Goal: Task Accomplishment & Management: Manage account settings

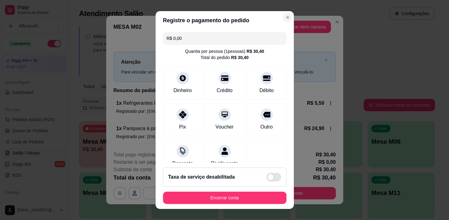
scroll to position [4, 0]
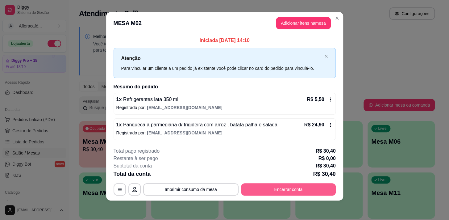
click at [268, 187] on button "Encerrar conta" at bounding box center [288, 189] width 95 height 12
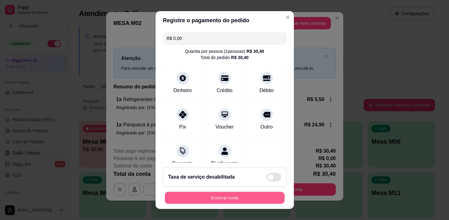
click at [246, 200] on button "Encerrar conta" at bounding box center [225, 198] width 120 height 12
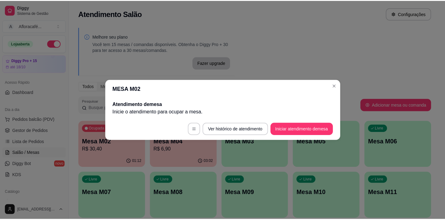
scroll to position [0, 0]
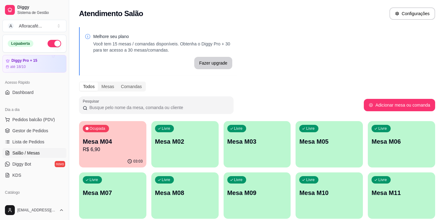
click at [178, 151] on div "Livre Mesa M02" at bounding box center [184, 140] width 67 height 39
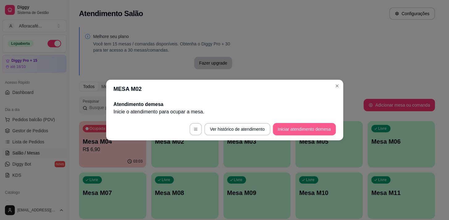
click at [285, 131] on button "Iniciar atendimento de mesa" at bounding box center [304, 129] width 63 height 12
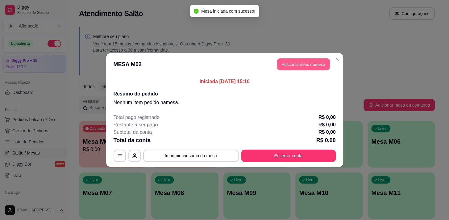
click at [289, 63] on button "Adicionar itens na mesa" at bounding box center [303, 64] width 53 height 12
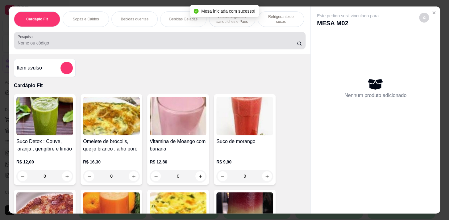
click at [114, 45] on input "Pesquisa" at bounding box center [157, 43] width 279 height 6
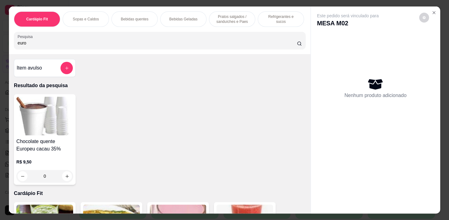
type input "euro"
click at [64, 176] on div "0" at bounding box center [44, 176] width 57 height 12
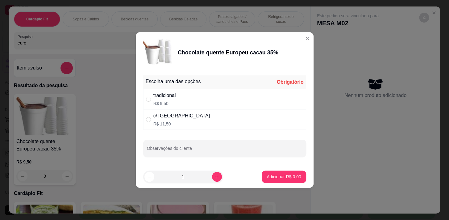
click at [231, 120] on div "c/ chantilly R$ 11,50" at bounding box center [224, 119] width 163 height 20
radio input "true"
click at [271, 173] on button "Adicionar R$ 11,50" at bounding box center [282, 177] width 45 height 12
type input "1"
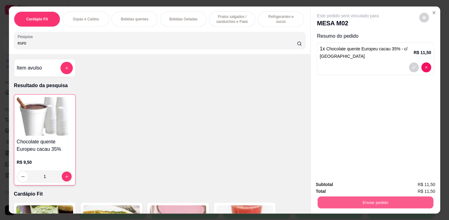
click at [348, 200] on button "Enviar pedido" at bounding box center [376, 202] width 116 height 12
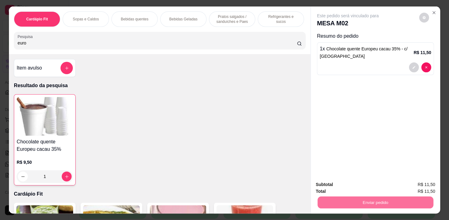
click at [408, 182] on button "Enviar pedido" at bounding box center [419, 185] width 35 height 12
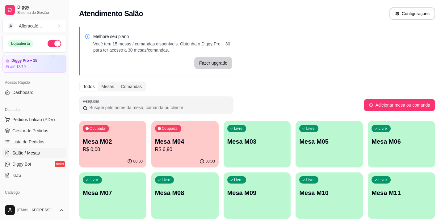
click at [255, 143] on p "Mesa M03" at bounding box center [257, 141] width 60 height 9
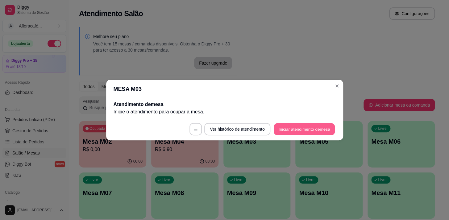
click at [297, 125] on button "Iniciar atendimento de mesa" at bounding box center [304, 129] width 61 height 12
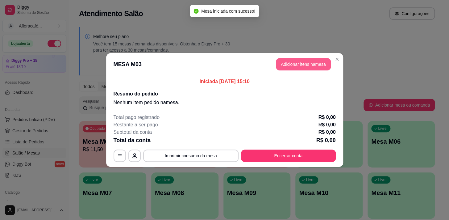
click at [296, 68] on button "Adicionar itens na mesa" at bounding box center [303, 64] width 55 height 12
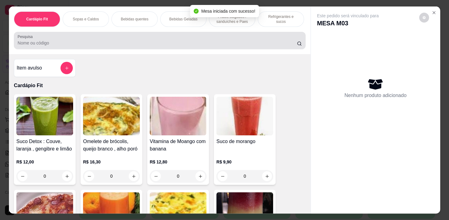
click at [124, 40] on div at bounding box center [160, 40] width 284 height 12
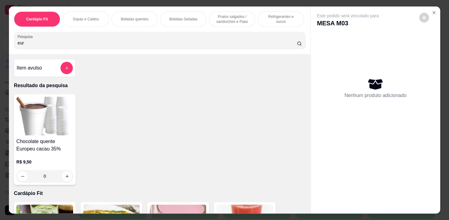
type input "eur"
click at [63, 179] on div "0" at bounding box center [44, 176] width 57 height 12
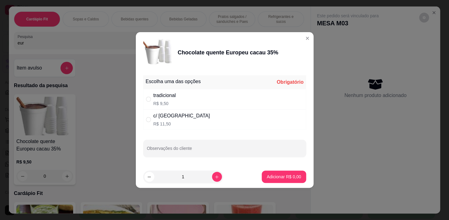
click at [220, 99] on div "tradicional R$ 9,50" at bounding box center [224, 99] width 163 height 20
radio input "true"
click at [273, 176] on p "Adicionar R$ 9,50" at bounding box center [283, 177] width 33 height 6
type input "1"
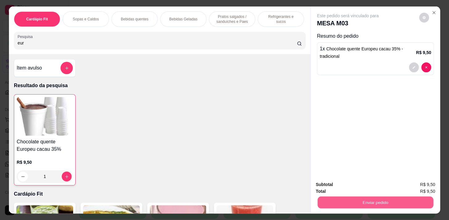
click at [325, 196] on button "Enviar pedido" at bounding box center [376, 202] width 116 height 12
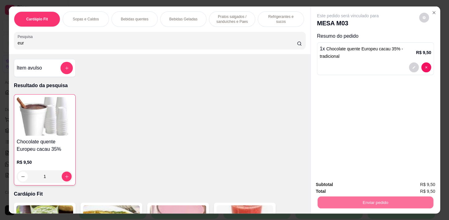
click at [425, 181] on button "Enviar pedido" at bounding box center [419, 184] width 34 height 11
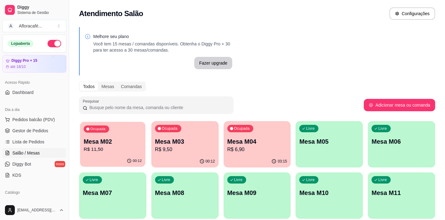
click at [111, 151] on p "R$ 11,50" at bounding box center [113, 149] width 58 height 7
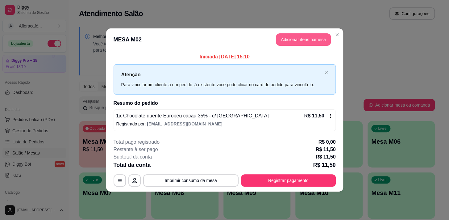
click at [298, 35] on button "Adicionar itens na mesa" at bounding box center [303, 39] width 55 height 12
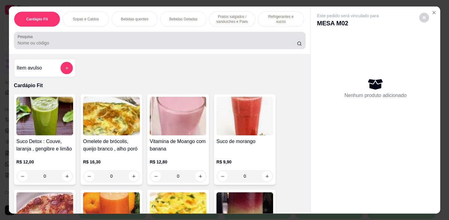
click at [95, 49] on div "Pesquisa" at bounding box center [160, 40] width 292 height 17
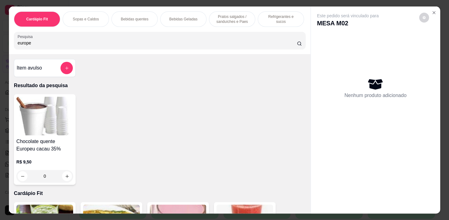
type input "europe"
click at [66, 177] on div "0" at bounding box center [44, 176] width 57 height 12
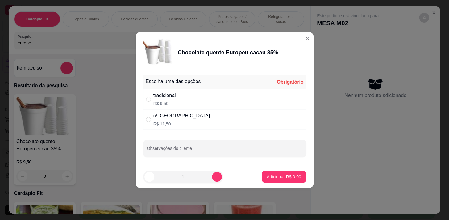
click at [176, 100] on p "R$ 9,50" at bounding box center [164, 103] width 23 height 6
radio input "true"
click at [290, 172] on button "Adicionar R$ 9,50" at bounding box center [283, 177] width 43 height 12
type input "1"
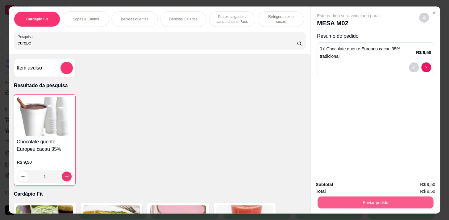
click at [342, 196] on button "Enviar pedido" at bounding box center [376, 202] width 116 height 12
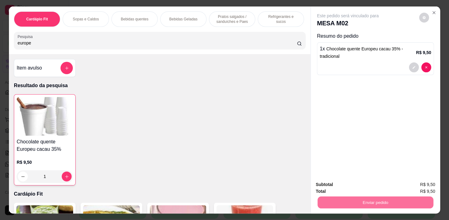
click at [414, 183] on button "Enviar pedido" at bounding box center [419, 185] width 35 height 12
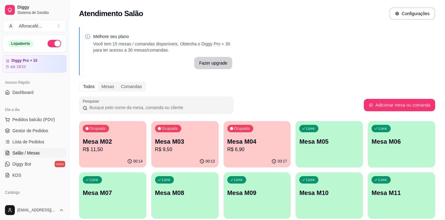
scroll to position [112, 0]
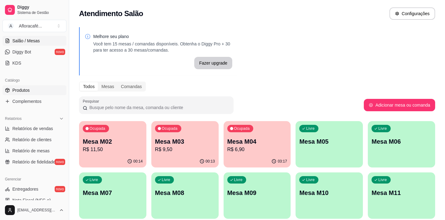
click at [37, 91] on link "Produtos" at bounding box center [34, 90] width 64 height 10
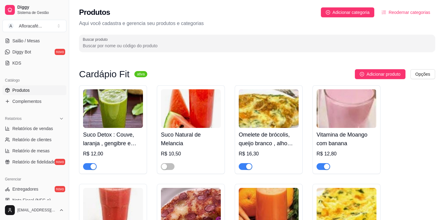
click at [103, 45] on input "Buscar produto" at bounding box center [257, 46] width 349 height 6
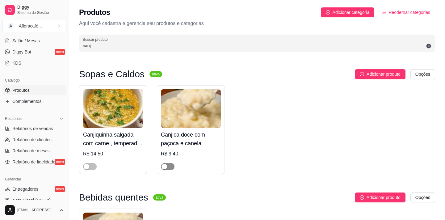
type input "canj"
click at [170, 167] on span "button" at bounding box center [168, 166] width 14 height 7
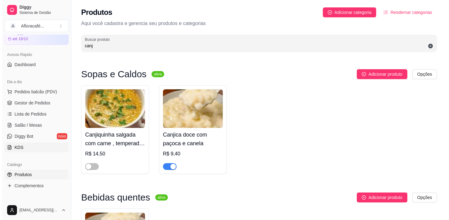
scroll to position [56, 0]
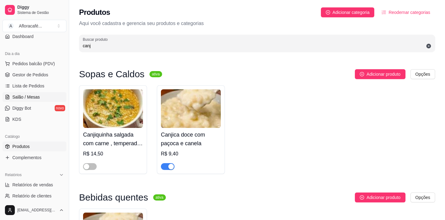
click at [40, 98] on link "Salão / Mesas" at bounding box center [34, 97] width 64 height 10
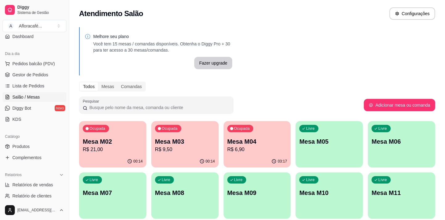
click at [131, 146] on p "R$ 21,00" at bounding box center [113, 149] width 60 height 7
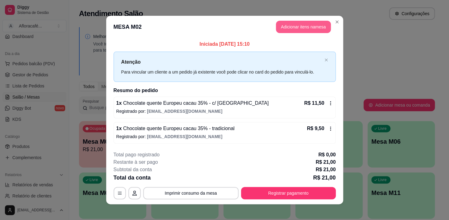
click at [310, 32] on button "Adicionar itens na mesa" at bounding box center [303, 27] width 55 height 12
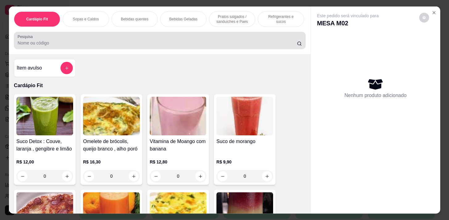
click at [90, 42] on input "Pesquisa" at bounding box center [157, 43] width 279 height 6
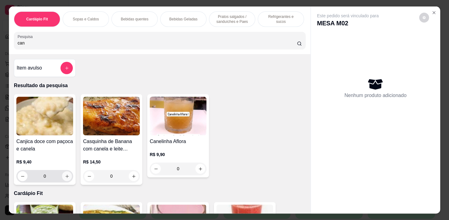
type input "can"
click at [65, 177] on icon "increase-product-quantity" at bounding box center [67, 176] width 5 height 5
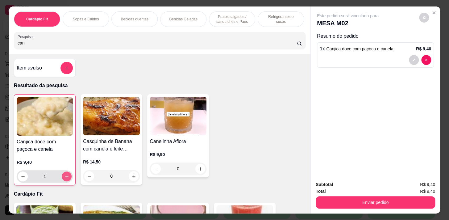
type input "1"
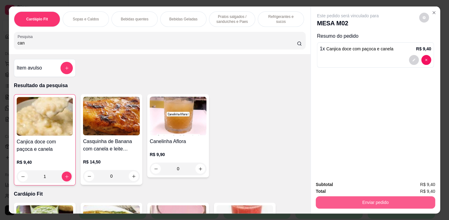
click at [417, 197] on button "Enviar pedido" at bounding box center [376, 202] width 120 height 12
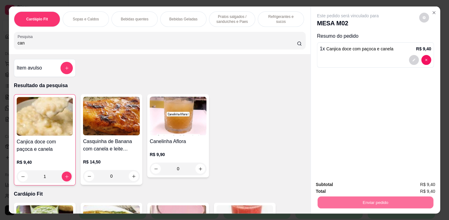
click at [421, 183] on button "Enviar pedido" at bounding box center [419, 185] width 35 height 12
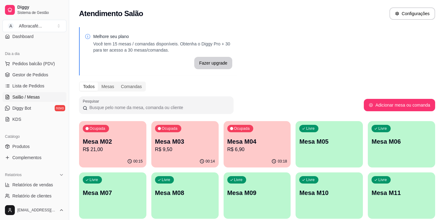
click at [199, 147] on p "R$ 9,50" at bounding box center [185, 149] width 60 height 7
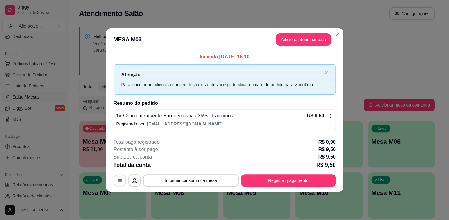
click at [124, 179] on button "button" at bounding box center [120, 180] width 12 height 12
click at [295, 177] on button "Registrar pagamento" at bounding box center [288, 180] width 95 height 12
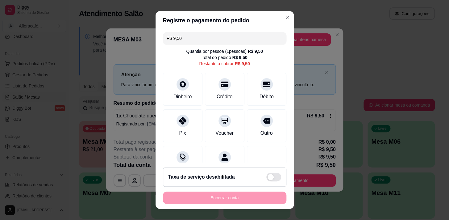
scroll to position [25, 0]
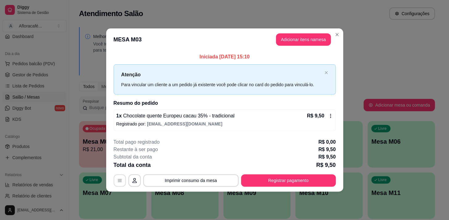
click at [118, 176] on button "button" at bounding box center [120, 180] width 12 height 12
click at [292, 175] on button "Registrar pagamento" at bounding box center [288, 180] width 95 height 12
click at [330, 115] on icon at bounding box center [330, 115] width 5 height 5
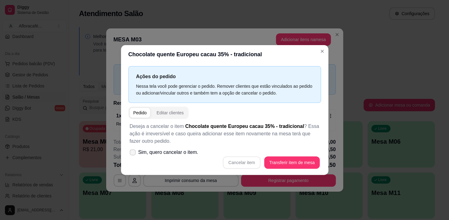
click at [158, 150] on span "Sim, quero cancelar o item." at bounding box center [168, 152] width 60 height 7
click at [133, 153] on input "Sim, quero cancelar o item." at bounding box center [131, 155] width 4 height 4
checkbox input "true"
click at [233, 164] on button "Cancelar item" at bounding box center [242, 163] width 37 height 12
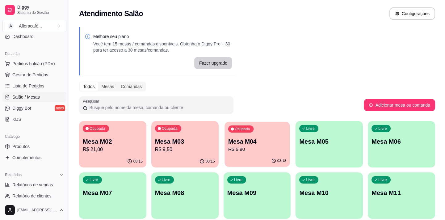
click at [258, 158] on div "03:18" at bounding box center [257, 161] width 65 height 12
click at [135, 157] on div "00:15" at bounding box center [112, 161] width 67 height 12
click at [165, 148] on p "R$ 0,00" at bounding box center [185, 149] width 58 height 7
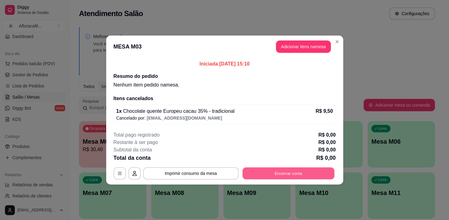
click at [272, 172] on button "Encerrar conta" at bounding box center [288, 173] width 92 height 12
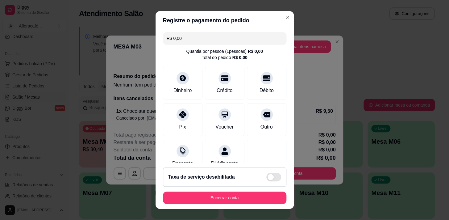
click at [246, 191] on footer "Taxa de serviço desabilitada Encerrar conta" at bounding box center [225, 185] width 138 height 46
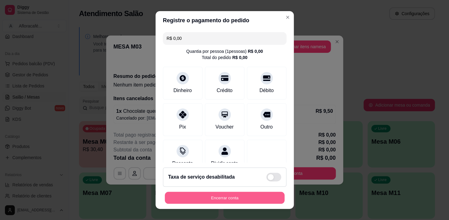
click at [246, 195] on button "Encerrar conta" at bounding box center [225, 198] width 120 height 12
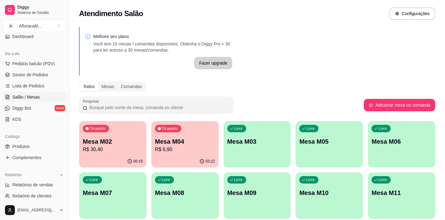
click at [130, 144] on p "Mesa M02" at bounding box center [113, 141] width 60 height 9
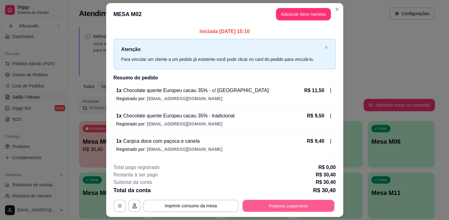
click at [275, 204] on button "Registrar pagamento" at bounding box center [288, 205] width 92 height 12
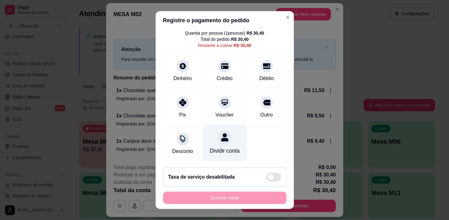
click at [222, 147] on div "Dividir conta" at bounding box center [225, 151] width 30 height 8
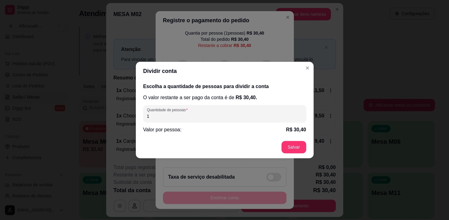
click at [306, 129] on div "Escolha a quantidade de pessoas para dividir a conta O valor restante a ser pag…" at bounding box center [225, 108] width 178 height 56
click at [305, 130] on p "R$ 30,40" at bounding box center [296, 129] width 20 height 7
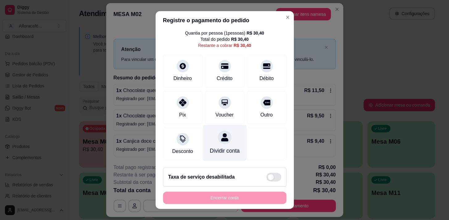
click at [222, 135] on div "Dividir conta" at bounding box center [225, 142] width 44 height 36
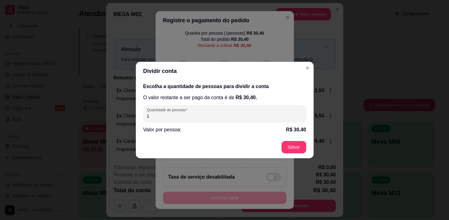
click at [209, 115] on input "1" at bounding box center [225, 116] width 156 height 6
type input "2"
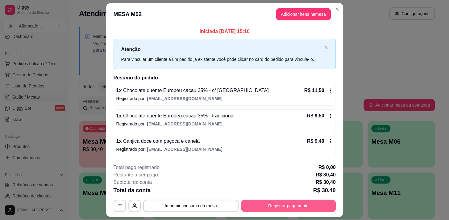
click at [282, 203] on button "Registrar pagamento" at bounding box center [288, 205] width 95 height 12
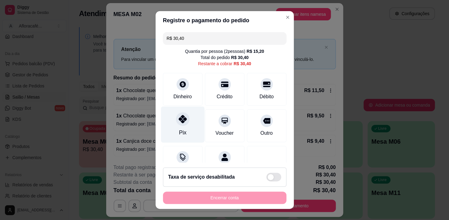
click at [175, 126] on div "Pix" at bounding box center [183, 124] width 44 height 36
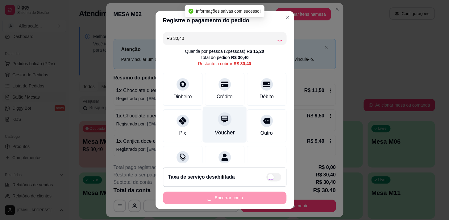
type input "R$ 0,00"
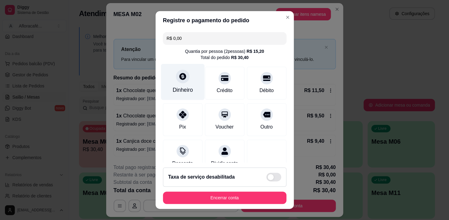
click at [184, 81] on div "Dinheiro" at bounding box center [183, 82] width 44 height 36
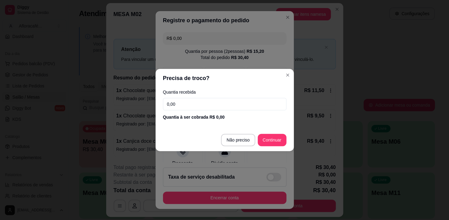
click at [246, 106] on input "0,00" at bounding box center [225, 104] width 124 height 12
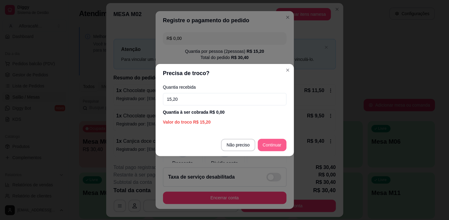
type input "15,20"
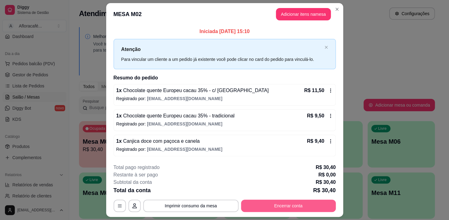
click at [269, 206] on button "Encerrar conta" at bounding box center [288, 205] width 95 height 12
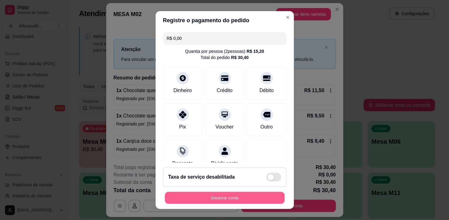
click at [264, 199] on button "Encerrar conta" at bounding box center [225, 198] width 120 height 12
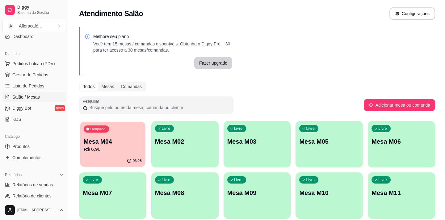
click at [92, 136] on div "Ocupada Mesa M04 R$ 6,90" at bounding box center [112, 138] width 65 height 33
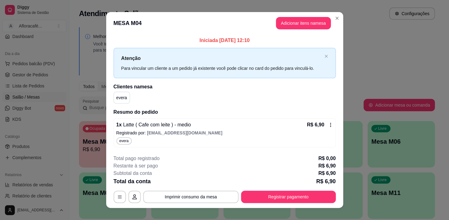
click at [186, 137] on div "evera" at bounding box center [224, 140] width 217 height 7
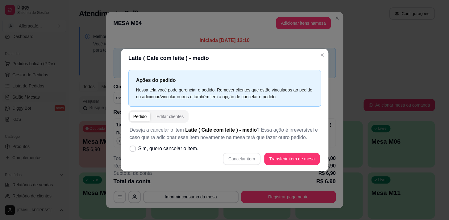
click at [243, 157] on div "Cancelar item Transferir item de mesa" at bounding box center [225, 159] width 190 height 12
click at [169, 146] on span "Sim, quero cancelar o item." at bounding box center [168, 148] width 60 height 7
click at [133, 150] on input "Sim, quero cancelar o item." at bounding box center [131, 152] width 4 height 4
checkbox input "true"
click at [241, 161] on button "Cancelar item" at bounding box center [242, 159] width 38 height 12
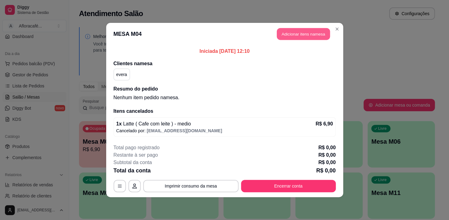
click at [305, 35] on button "Adicionar itens na mesa" at bounding box center [303, 34] width 53 height 12
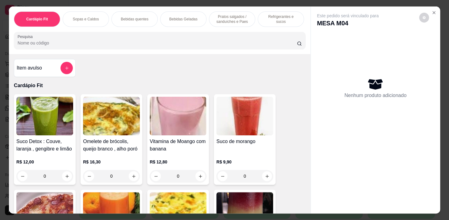
click at [92, 21] on div "Sopas e Caldos" at bounding box center [86, 18] width 46 height 15
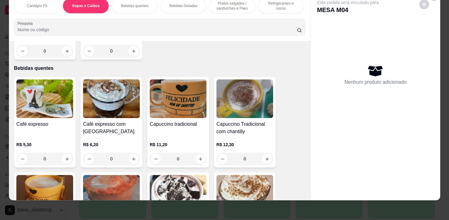
scroll to position [590, 0]
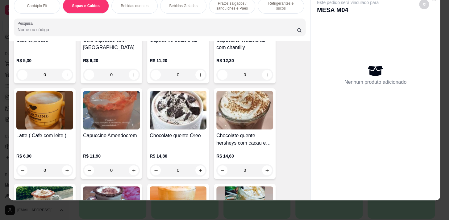
click at [61, 170] on div "0" at bounding box center [44, 170] width 57 height 12
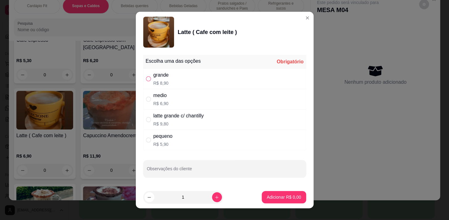
click at [147, 77] on input "" at bounding box center [148, 78] width 5 height 5
radio input "true"
click at [283, 194] on p "Adicionar R$ 8,90" at bounding box center [284, 197] width 34 height 6
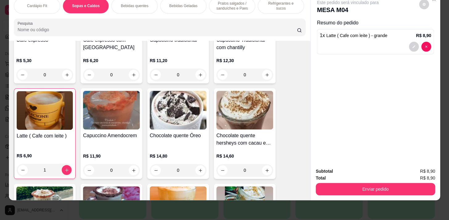
type input "1"
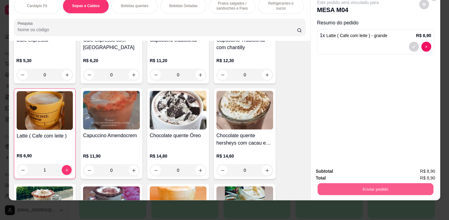
click at [358, 186] on button "Enviar pedido" at bounding box center [376, 189] width 116 height 12
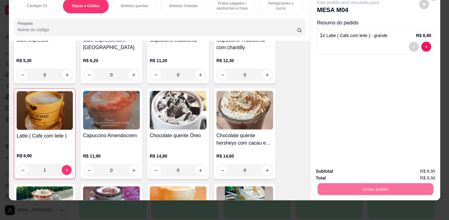
click at [417, 166] on button "Enviar pedido" at bounding box center [419, 169] width 34 height 11
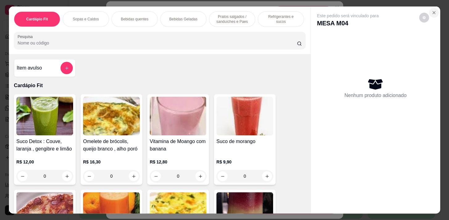
click at [432, 10] on icon "Close" at bounding box center [434, 12] width 5 height 5
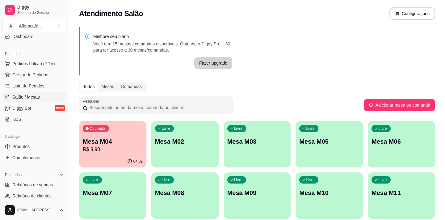
click at [186, 138] on p "Mesa M02" at bounding box center [185, 141] width 60 height 9
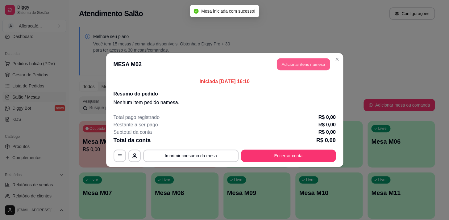
click at [311, 63] on button "Adicionar itens na mesa" at bounding box center [303, 64] width 53 height 12
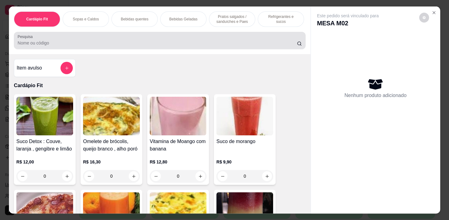
click at [229, 40] on div at bounding box center [160, 40] width 284 height 12
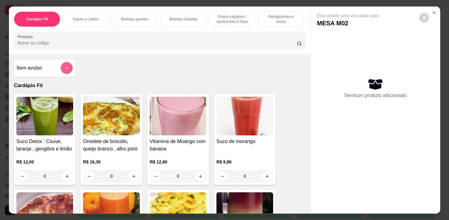
click at [68, 72] on button "add-separate-item" at bounding box center [67, 68] width 12 height 12
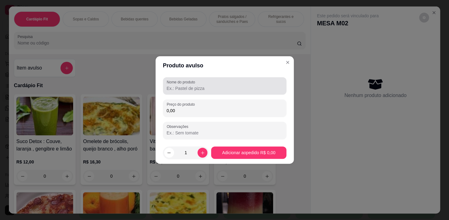
click at [225, 84] on div at bounding box center [225, 86] width 116 height 12
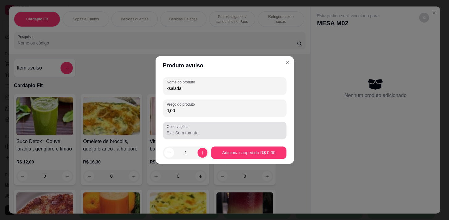
type input "xsalada"
click at [233, 125] on div at bounding box center [225, 130] width 116 height 12
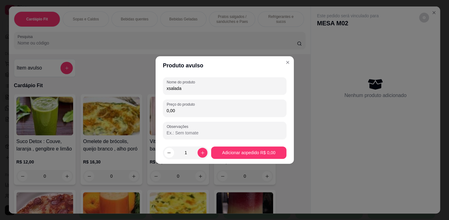
click at [225, 114] on div "Preço do produto 0,00" at bounding box center [225, 107] width 124 height 17
type input "8,00"
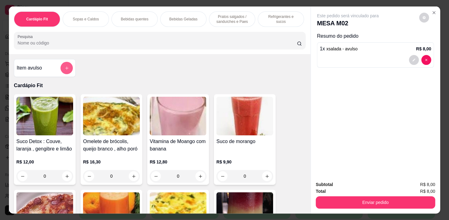
click at [62, 67] on button "add-separate-item" at bounding box center [67, 68] width 12 height 12
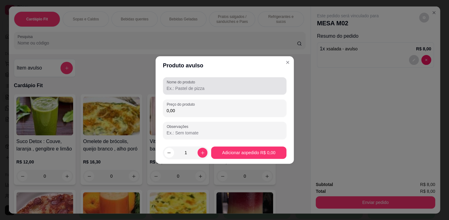
click at [189, 79] on div "Nome do produto" at bounding box center [225, 85] width 124 height 17
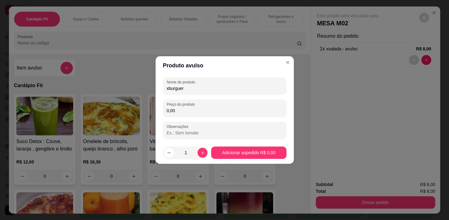
type input "xburguer"
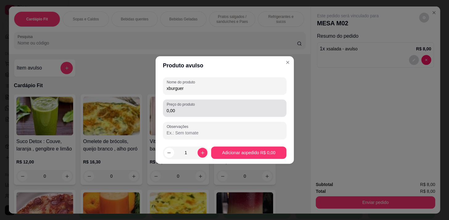
click at [209, 103] on div "0,00" at bounding box center [225, 108] width 116 height 12
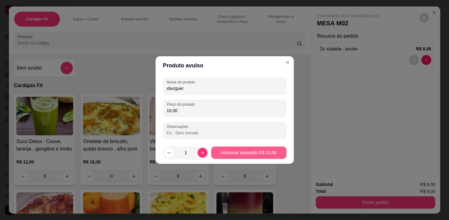
type input "10,00"
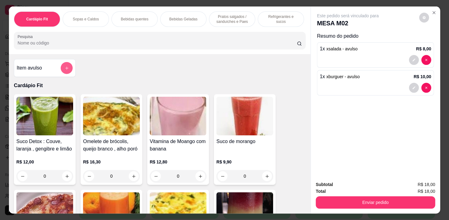
click at [65, 67] on button "add-separate-item" at bounding box center [67, 68] width 12 height 12
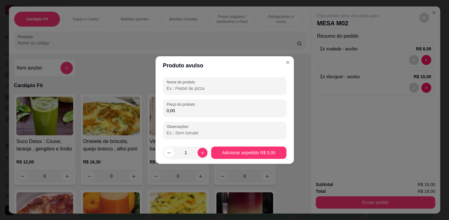
click at [225, 88] on input "Nome do produto" at bounding box center [225, 88] width 116 height 6
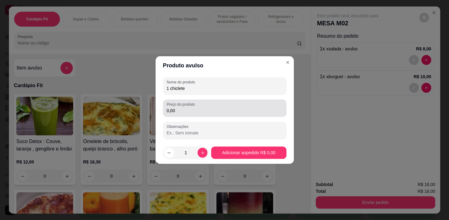
type input "1 chiclete"
drag, startPoint x: 204, startPoint y: 110, endPoint x: 201, endPoint y: 112, distance: 3.8
click at [201, 112] on input "0,00" at bounding box center [225, 110] width 116 height 6
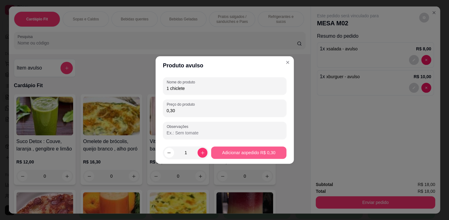
type input "0,30"
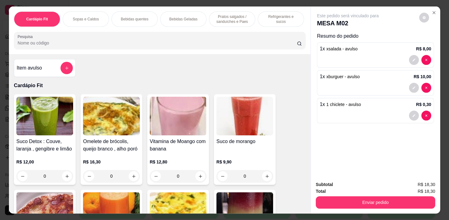
click at [281, 15] on p "Refrigerantes e sucos" at bounding box center [281, 19] width 36 height 10
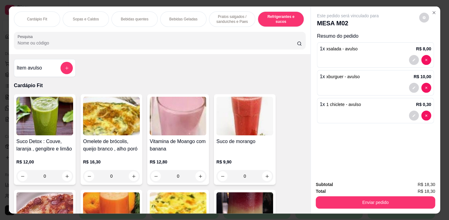
scroll to position [15, 0]
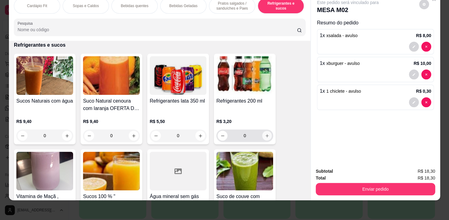
click at [264, 132] on button "increase-product-quantity" at bounding box center [267, 136] width 10 height 10
type input "1"
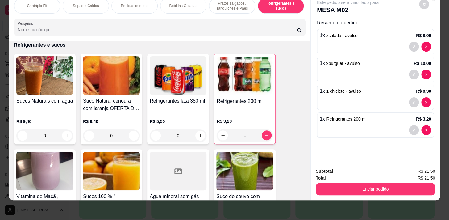
scroll to position [0, 255]
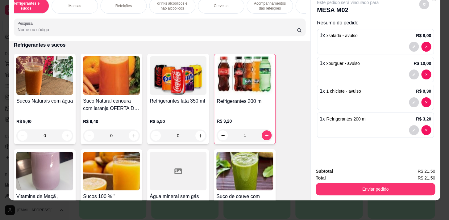
click at [228, 5] on div "Cervejas" at bounding box center [221, 5] width 46 height 15
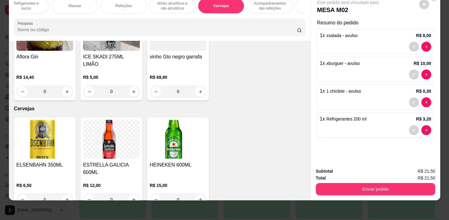
scroll to position [4255, 0]
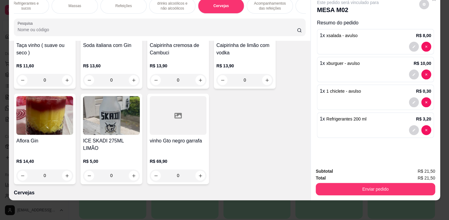
drag, startPoint x: 32, startPoint y: 9, endPoint x: 35, endPoint y: 12, distance: 4.0
click at [33, 9] on div "Refrigerantes e sucos" at bounding box center [26, 5] width 46 height 15
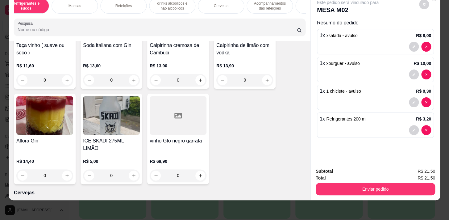
scroll to position [0, 0]
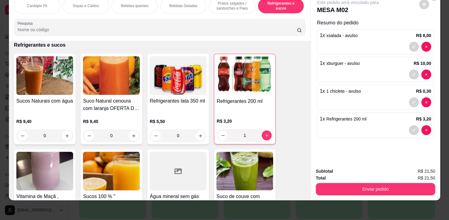
click at [36, 4] on p "Cardápio Fit" at bounding box center [37, 5] width 20 height 5
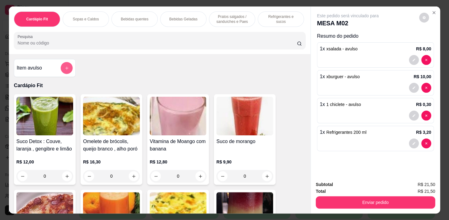
click at [65, 67] on button "add-separate-item" at bounding box center [67, 68] width 12 height 12
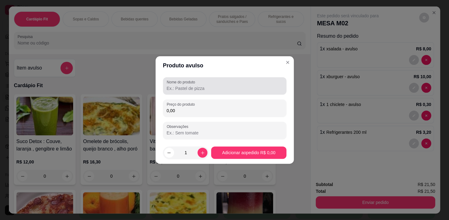
click at [231, 83] on div at bounding box center [225, 86] width 116 height 12
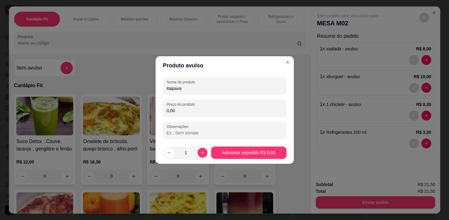
type input "itaipava"
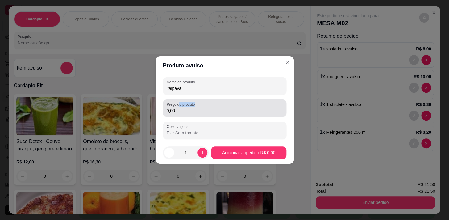
click at [178, 105] on div "Nome do produto itaipava Preço do produto 0,00 Observações" at bounding box center [225, 108] width 124 height 62
click at [179, 105] on label "Preço do produto" at bounding box center [182, 104] width 30 height 5
click at [179, 107] on input "0,00" at bounding box center [225, 110] width 116 height 6
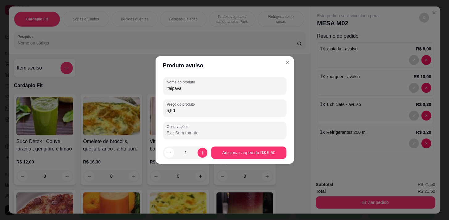
type input "5,50"
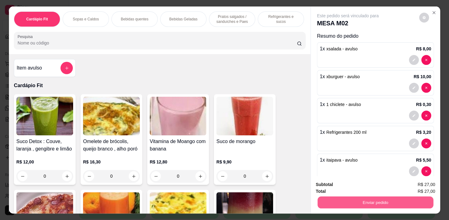
click at [416, 197] on button "Enviar pedido" at bounding box center [376, 202] width 116 height 12
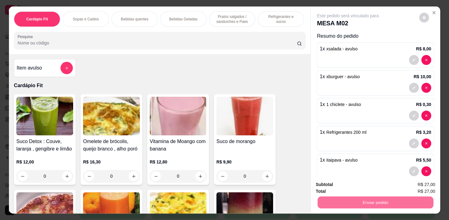
click at [426, 186] on button "Enviar pedido" at bounding box center [419, 184] width 34 height 11
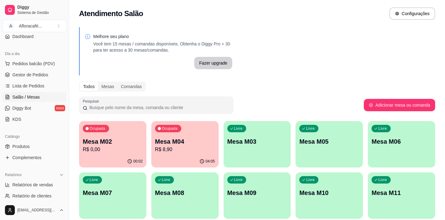
click at [237, 140] on p "Mesa M03" at bounding box center [257, 141] width 60 height 9
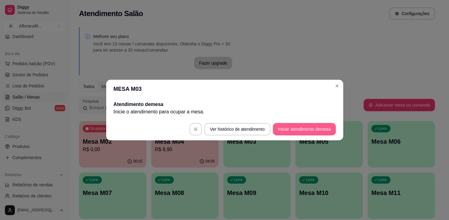
click at [313, 129] on button "Iniciar atendimento de mesa" at bounding box center [304, 129] width 63 height 12
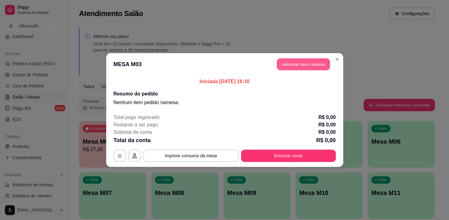
click at [312, 60] on button "Adicionar itens na mesa" at bounding box center [303, 64] width 53 height 12
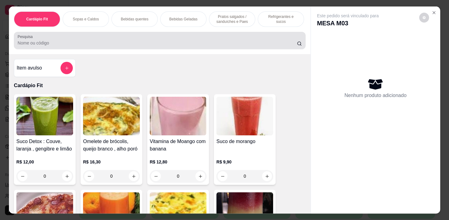
click at [265, 46] on input "Pesquisa" at bounding box center [157, 43] width 279 height 6
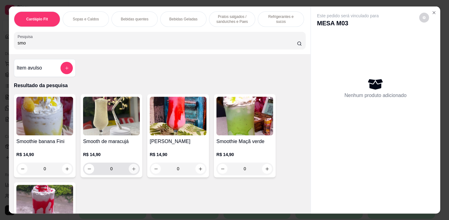
type input "smo"
click at [134, 173] on button "increase-product-quantity" at bounding box center [134, 169] width 10 height 10
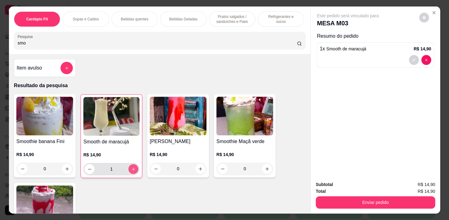
type input "1"
click at [392, 198] on button "Enviar pedido" at bounding box center [376, 202] width 120 height 12
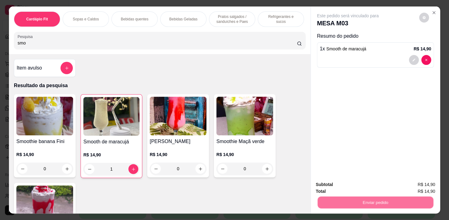
click at [408, 182] on button "Enviar pedido" at bounding box center [419, 184] width 34 height 11
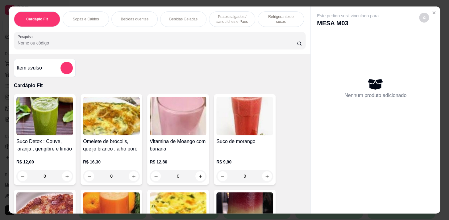
click at [276, 13] on div "Refrigerantes e sucos" at bounding box center [281, 18] width 46 height 15
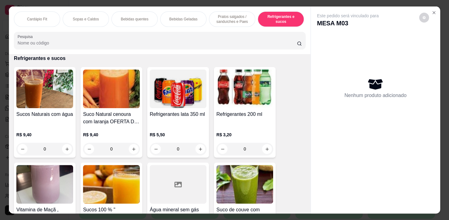
scroll to position [15, 0]
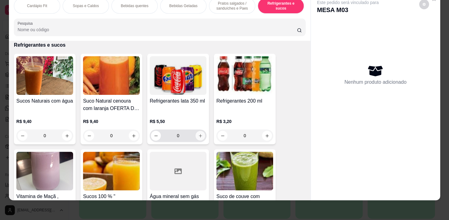
click at [198, 136] on icon "increase-product-quantity" at bounding box center [200, 135] width 5 height 5
type input "1"
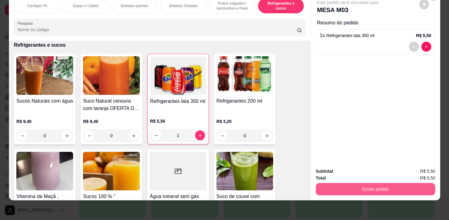
click at [395, 183] on button "Enviar pedido" at bounding box center [376, 189] width 120 height 12
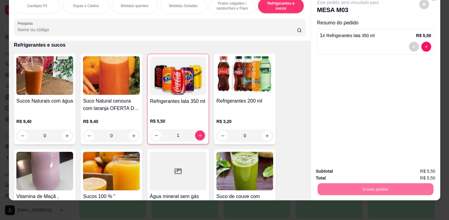
click at [389, 164] on button "Registrar cliente" at bounding box center [378, 170] width 41 height 12
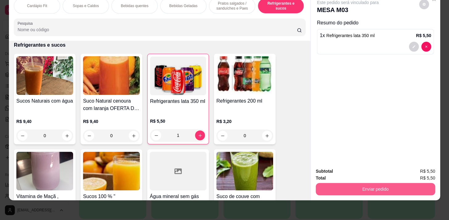
click at [423, 183] on button "Enviar pedido" at bounding box center [376, 189] width 120 height 12
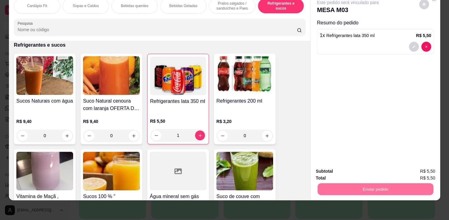
click at [426, 168] on button "Enviar pedido" at bounding box center [419, 169] width 34 height 11
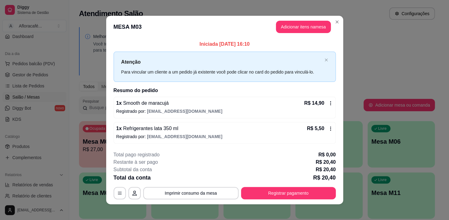
click at [199, 139] on p "Registrado por: [EMAIL_ADDRESS][DOMAIN_NAME]" at bounding box center [224, 136] width 217 height 6
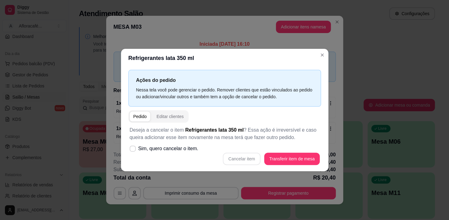
click at [241, 156] on div "Cancelar item Transferir item de mesa" at bounding box center [225, 159] width 190 height 12
click at [181, 150] on span "Sim, quero cancelar o item." at bounding box center [168, 148] width 60 height 7
click at [133, 150] on input "Sim, quero cancelar o item." at bounding box center [131, 152] width 4 height 4
checkbox input "true"
click at [249, 159] on button "Cancelar item" at bounding box center [242, 159] width 38 height 12
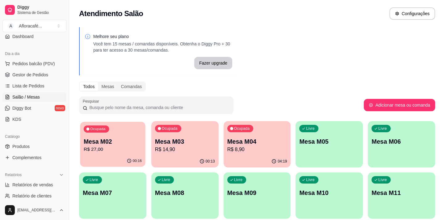
click at [107, 156] on div "00:16" at bounding box center [112, 161] width 65 height 12
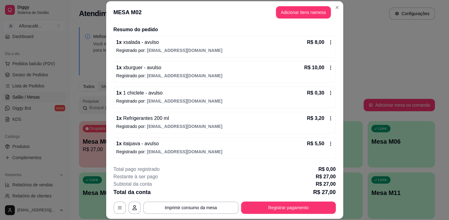
scroll to position [19, 0]
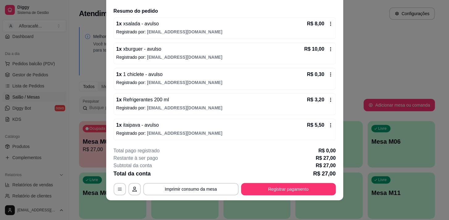
click at [291, 181] on div "**********" at bounding box center [225, 171] width 222 height 48
click at [288, 186] on button "Registrar pagamento" at bounding box center [288, 189] width 92 height 12
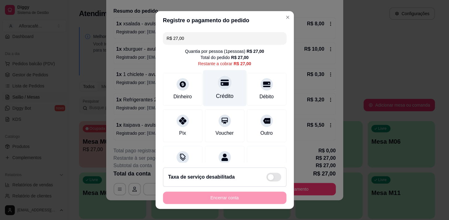
drag, startPoint x: 212, startPoint y: 77, endPoint x: 216, endPoint y: 80, distance: 5.0
click at [212, 77] on div "Crédito" at bounding box center [225, 88] width 44 height 36
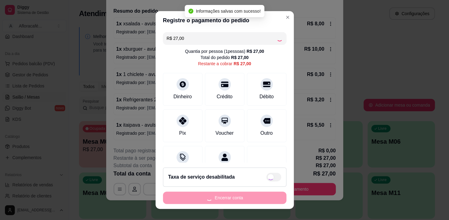
type input "R$ 0,00"
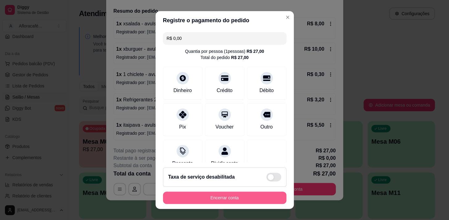
click at [240, 195] on button "Encerrar conta" at bounding box center [225, 197] width 124 height 12
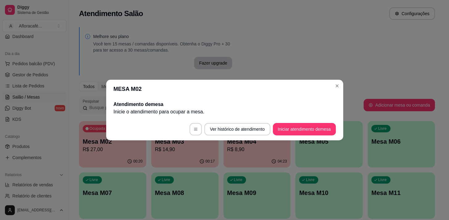
scroll to position [0, 0]
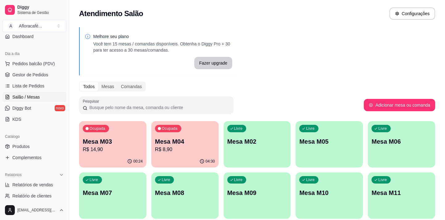
click at [127, 144] on p "Mesa M03" at bounding box center [113, 141] width 60 height 9
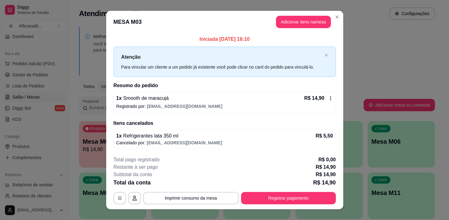
scroll to position [9, 0]
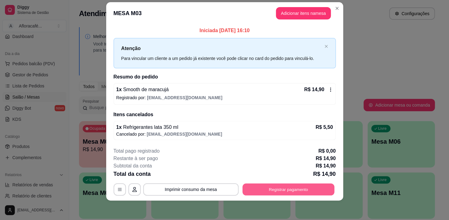
click at [273, 193] on button "Registrar pagamento" at bounding box center [288, 189] width 92 height 12
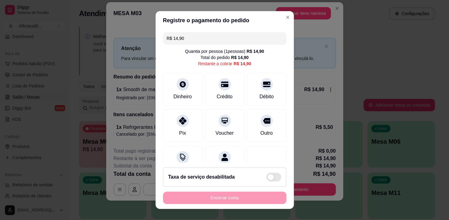
click at [278, 84] on div "R$ 14,90 Quantia por pessoa ( 1 pessoas) R$ 14,90 Total do pedido R$ 14,90 Rest…" at bounding box center [225, 96] width 138 height 133
click at [260, 88] on div at bounding box center [267, 83] width 14 height 14
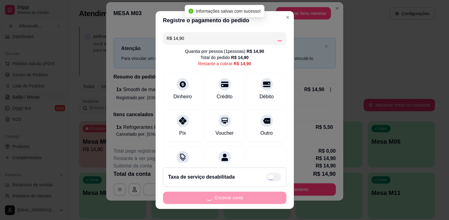
type input "R$ 0,00"
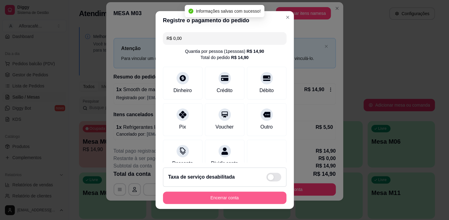
click at [216, 199] on button "Encerrar conta" at bounding box center [225, 197] width 124 height 12
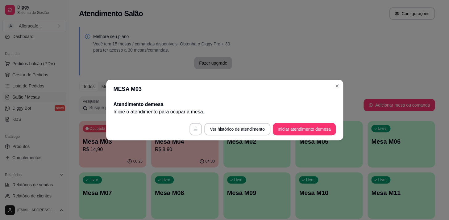
scroll to position [0, 0]
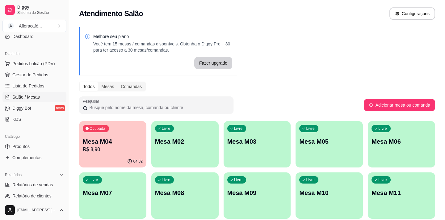
click at [197, 146] on div "Livre Mesa M02" at bounding box center [184, 140] width 67 height 39
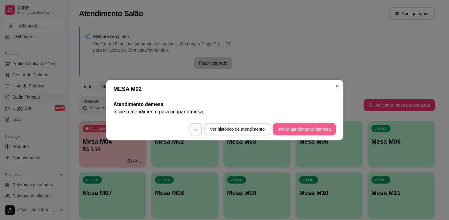
click at [286, 133] on button "Iniciar atendimento de mesa" at bounding box center [304, 129] width 63 height 12
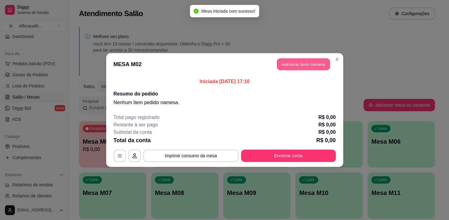
click at [322, 62] on button "Adicionar itens na mesa" at bounding box center [303, 64] width 53 height 12
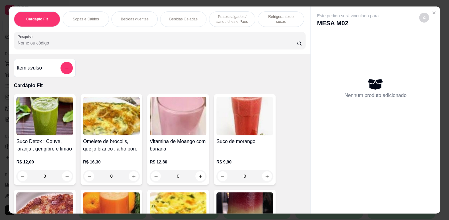
click at [232, 14] on p "Pratos salgados / sanduíches e Paes" at bounding box center [232, 19] width 36 height 10
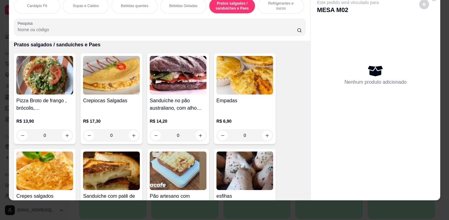
scroll to position [2199, 0]
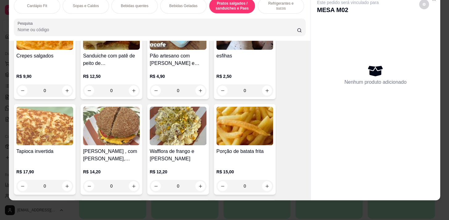
click at [262, 92] on div "0" at bounding box center [244, 90] width 57 height 12
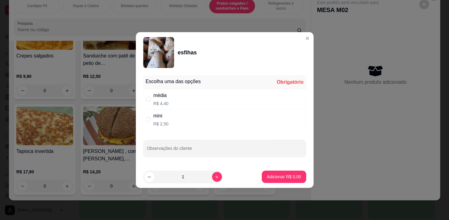
click at [232, 106] on div "média R$ 4,40" at bounding box center [224, 99] width 163 height 20
radio input "true"
click at [271, 175] on p "Adicionar R$ 4,40" at bounding box center [284, 177] width 34 height 6
type input "1"
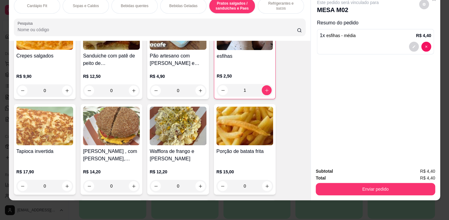
click at [281, 5] on div "Refrigerantes e sucos" at bounding box center [281, 5] width 46 height 15
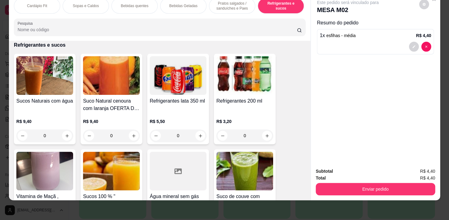
scroll to position [3042, 0]
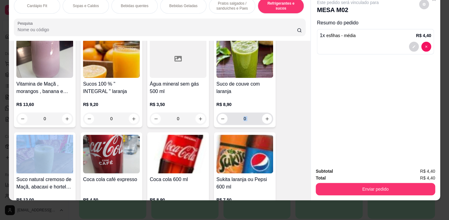
drag, startPoint x: 263, startPoint y: 109, endPoint x: 263, endPoint y: 114, distance: 5.0
click at [263, 114] on div "R$ 8,90 0" at bounding box center [244, 112] width 57 height 23
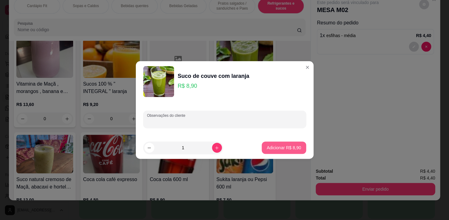
click at [297, 146] on button "Adicionar R$ 8,90" at bounding box center [284, 147] width 44 height 12
type input "1"
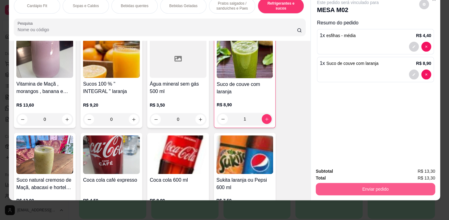
click at [422, 183] on button "Enviar pedido" at bounding box center [376, 189] width 120 height 12
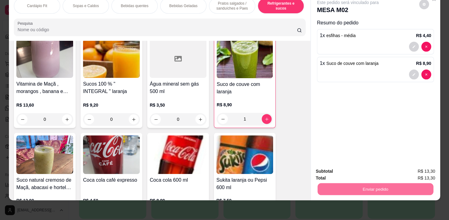
click at [426, 165] on button "Enviar pedido" at bounding box center [419, 170] width 35 height 12
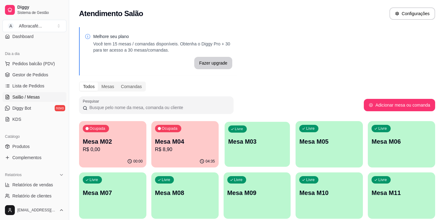
click at [244, 154] on div "Livre Mesa M03" at bounding box center [257, 141] width 65 height 38
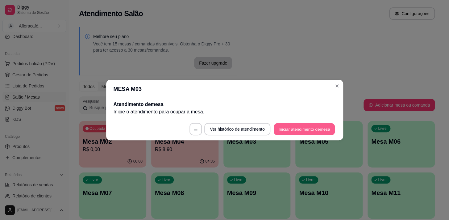
click at [297, 126] on button "Iniciar atendimento de mesa" at bounding box center [304, 129] width 61 height 12
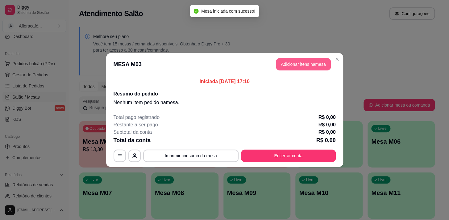
click at [298, 63] on button "Adicionar itens na mesa" at bounding box center [303, 64] width 55 height 12
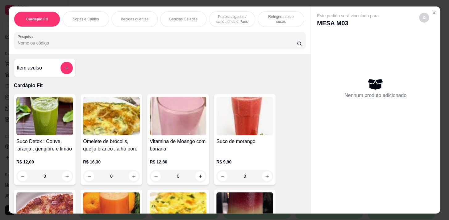
click at [267, 17] on p "Refrigerantes e sucos" at bounding box center [281, 19] width 36 height 10
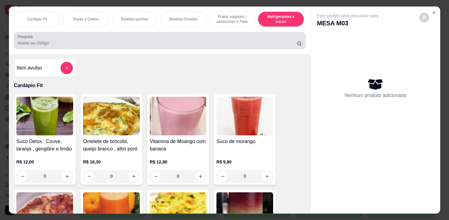
scroll to position [15, 0]
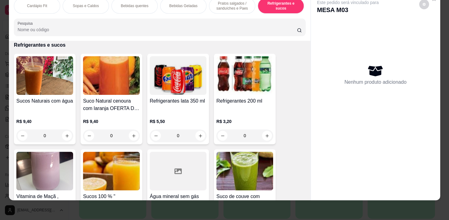
drag, startPoint x: 229, startPoint y: 8, endPoint x: 227, endPoint y: 13, distance: 4.6
click at [228, 11] on div "Cardápio Fit Sopas e Caldos Bebidas quentes Bebidas Geladas Pratos salgados / s…" at bounding box center [160, 5] width 292 height 15
click at [225, 14] on div "Cardápio Fit Sopas e Caldos Bebidas quentes Bebidas Geladas Pratos salgados / s…" at bounding box center [160, 17] width 302 height 48
drag, startPoint x: 172, startPoint y: 9, endPoint x: 172, endPoint y: 14, distance: 5.3
click at [172, 11] on div "Cardápio Fit Sopas e Caldos Bebidas quentes Bebidas Geladas Pratos salgados / s…" at bounding box center [160, 5] width 292 height 15
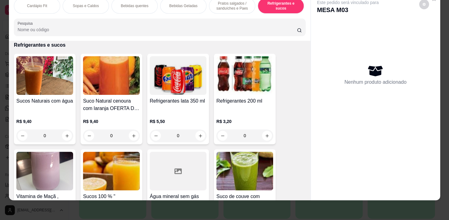
click at [172, 14] on div "Cardápio Fit Sopas e Caldos Bebidas quentes Bebidas Geladas Pratos salgados / s…" at bounding box center [160, 17] width 302 height 48
click at [178, 8] on div "Bebidas Geladas" at bounding box center [183, 5] width 46 height 15
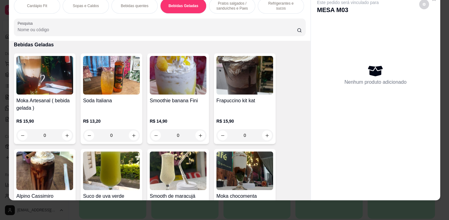
scroll to position [0, 255]
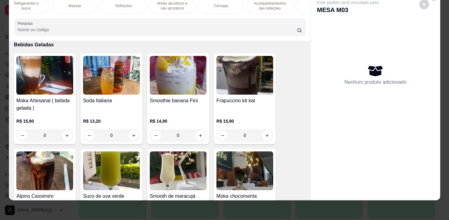
click at [120, 6] on div "Refeições" at bounding box center [123, 5] width 46 height 15
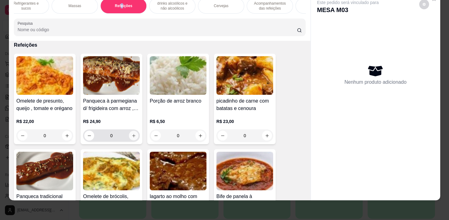
click at [129, 136] on button "increase-product-quantity" at bounding box center [134, 136] width 10 height 10
click at [132, 136] on button "increase-product-quantity" at bounding box center [134, 136] width 10 height 10
type input "2"
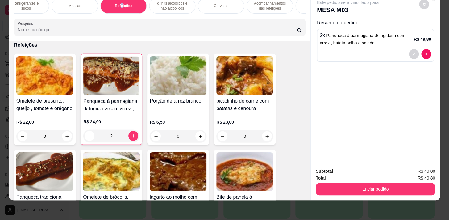
scroll to position [0, 0]
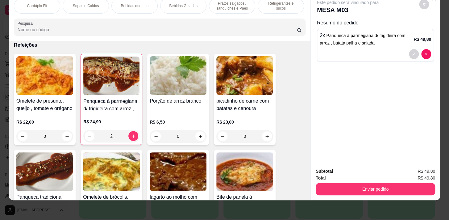
click at [225, 6] on p "Pratos salgados / sanduíches e Paes" at bounding box center [232, 6] width 36 height 10
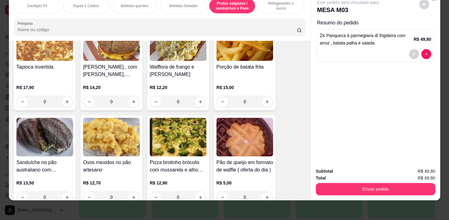
scroll to position [2339, 0]
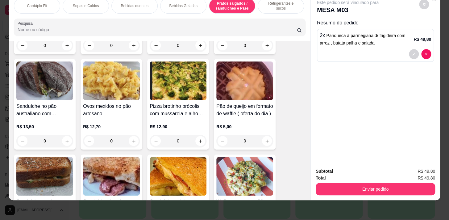
click at [268, 4] on p "Refrigerantes e sucos" at bounding box center [281, 6] width 36 height 10
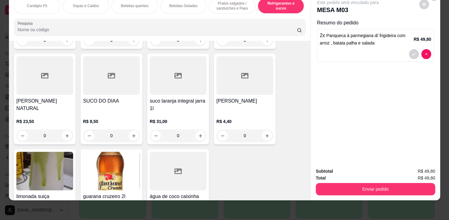
scroll to position [3435, 0]
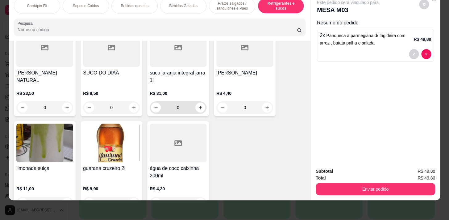
click at [204, 110] on div "0" at bounding box center [178, 107] width 57 height 12
click at [65, 105] on icon "increase-product-quantity" at bounding box center [67, 107] width 5 height 5
type input "1"
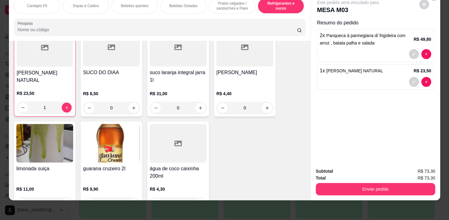
scroll to position [3323, 0]
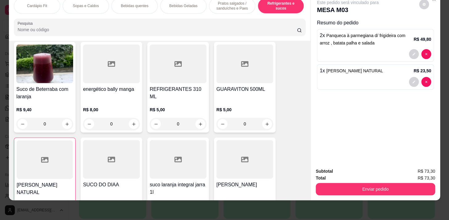
click at [218, 3] on p "Pratos salgados / sanduíches e Paes" at bounding box center [232, 6] width 36 height 10
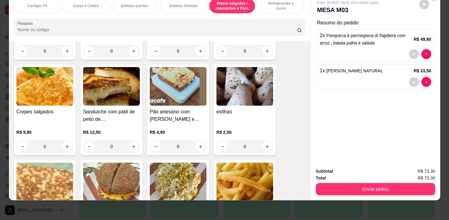
scroll to position [2171, 0]
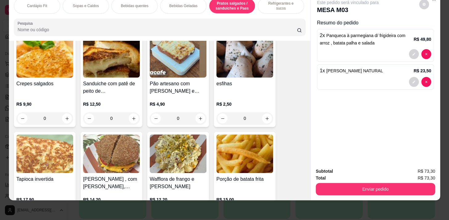
click at [265, 117] on div "0" at bounding box center [244, 118] width 57 height 12
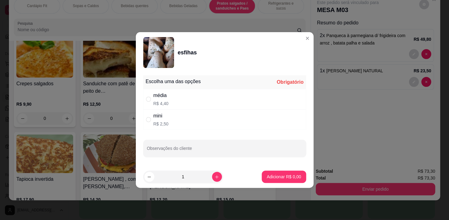
click at [259, 103] on div "média R$ 4,40" at bounding box center [224, 99] width 163 height 20
radio input "true"
click at [213, 179] on button "increase-product-quantity" at bounding box center [217, 177] width 10 height 10
type input "2"
click at [278, 176] on p "Adicionar R$ 8,80" at bounding box center [284, 177] width 34 height 6
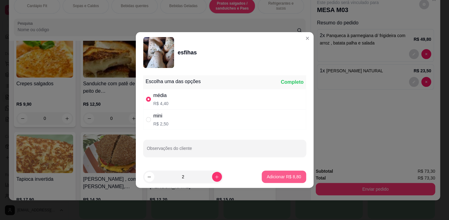
type input "2"
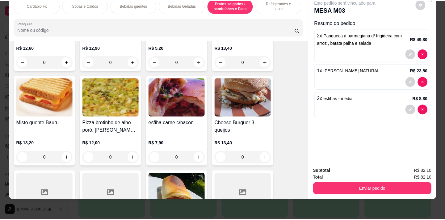
scroll to position [2732, 0]
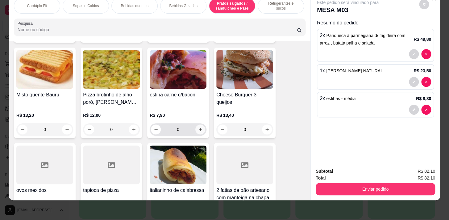
click at [198, 128] on icon "increase-product-quantity" at bounding box center [200, 129] width 5 height 5
type input "2"
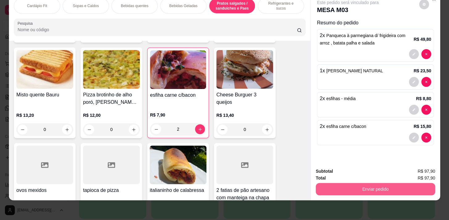
click at [367, 187] on button "Enviar pedido" at bounding box center [376, 189] width 120 height 12
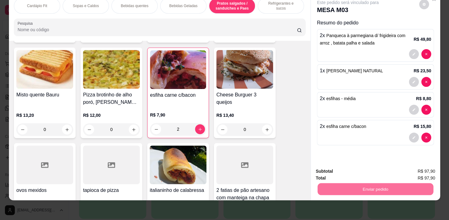
click at [414, 165] on button "Enviar pedido" at bounding box center [419, 169] width 34 height 11
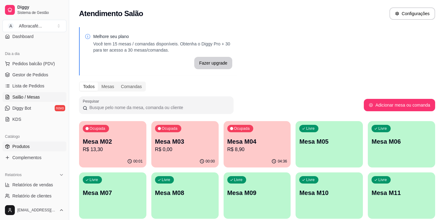
click at [52, 142] on link "Produtos" at bounding box center [34, 146] width 64 height 10
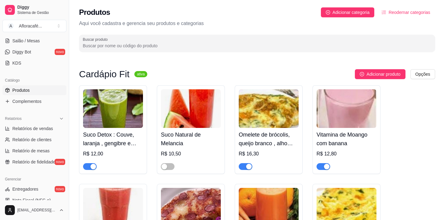
scroll to position [28, 0]
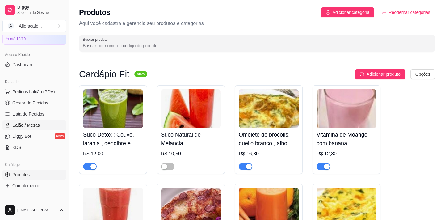
click at [42, 127] on link "Salão / Mesas" at bounding box center [34, 125] width 64 height 10
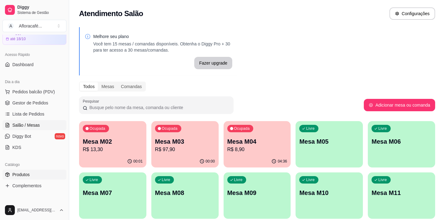
click at [52, 176] on link "Produtos" at bounding box center [34, 175] width 64 height 10
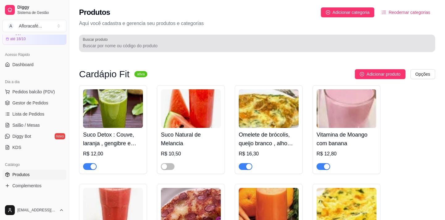
click at [155, 41] on div at bounding box center [257, 43] width 349 height 12
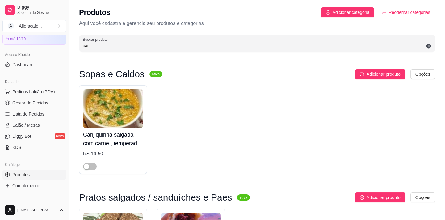
scroll to position [112, 0]
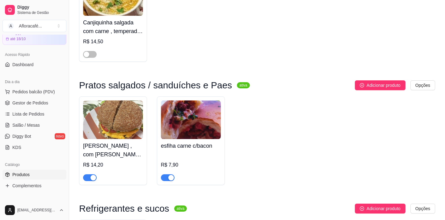
type input "car"
click at [166, 179] on span "button" at bounding box center [168, 177] width 14 height 7
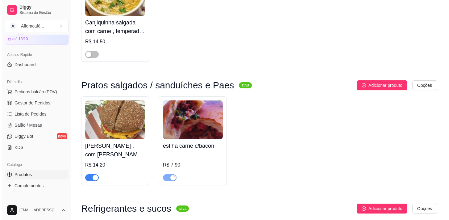
scroll to position [0, 0]
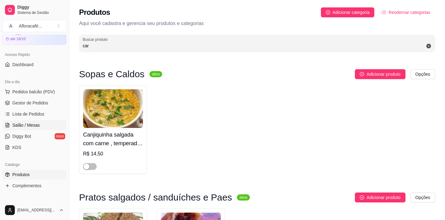
click at [23, 122] on span "Salão / Mesas" at bounding box center [25, 125] width 27 height 6
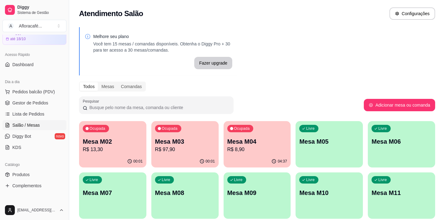
click at [196, 145] on p "Mesa M03" at bounding box center [185, 141] width 60 height 9
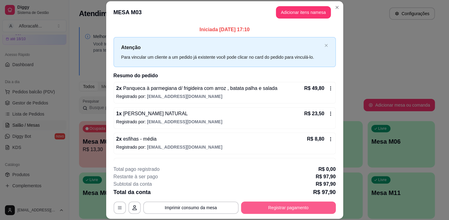
click at [256, 210] on button "Registrar pagamento" at bounding box center [288, 207] width 95 height 12
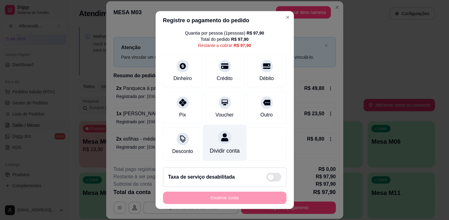
scroll to position [9, 0]
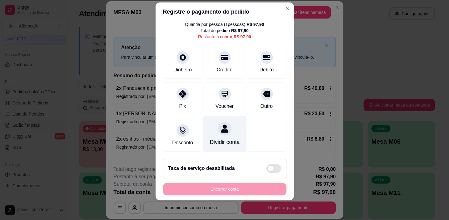
click at [221, 124] on icon at bounding box center [224, 128] width 7 height 8
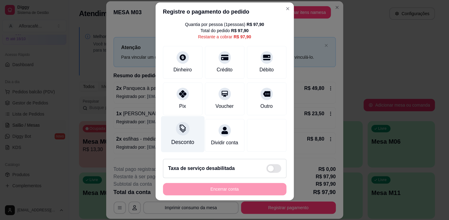
click at [191, 120] on div "Desconto" at bounding box center [183, 134] width 44 height 36
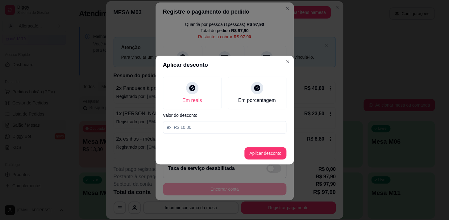
drag, startPoint x: 216, startPoint y: 110, endPoint x: 219, endPoint y: 124, distance: 13.9
click at [217, 114] on div "Em reais Em porcentagem Valor do desconto" at bounding box center [225, 105] width 138 height 62
click at [220, 124] on input at bounding box center [225, 127] width 124 height 12
type input "23,00"
click at [274, 148] on button "Aplicar desconto" at bounding box center [266, 153] width 42 height 12
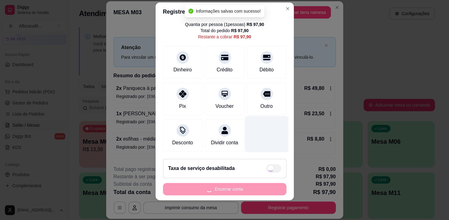
type input "R$ 74,90"
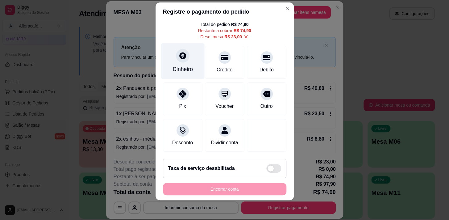
click at [179, 73] on div "Dinheiro" at bounding box center [183, 61] width 44 height 36
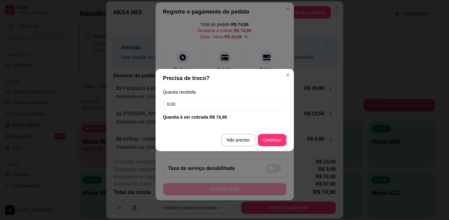
drag, startPoint x: 224, startPoint y: 105, endPoint x: 234, endPoint y: 107, distance: 10.3
click at [225, 105] on input "0,00" at bounding box center [225, 104] width 124 height 12
type input "100,00"
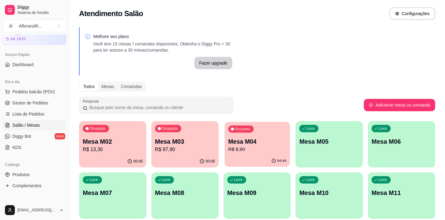
click at [284, 129] on div "Ocupada Mesa M04 R$ 8,90" at bounding box center [257, 138] width 65 height 33
click at [129, 144] on p "Mesa M02" at bounding box center [113, 141] width 60 height 9
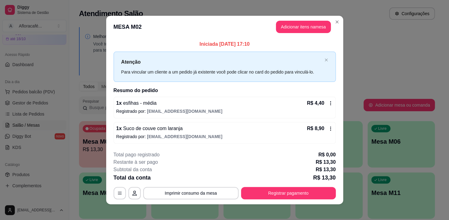
scroll to position [4, 0]
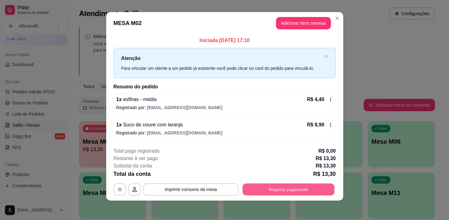
click at [267, 191] on button "Registrar pagamento" at bounding box center [288, 189] width 92 height 12
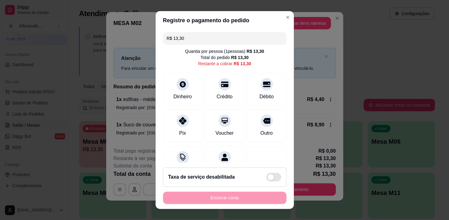
drag, startPoint x: 264, startPoint y: 84, endPoint x: 281, endPoint y: 89, distance: 17.8
click at [263, 84] on div at bounding box center [267, 84] width 12 height 12
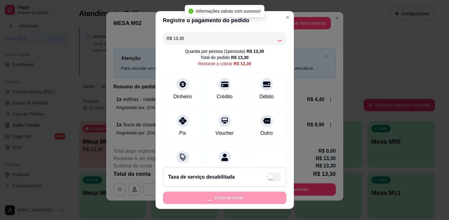
type input "R$ 0,00"
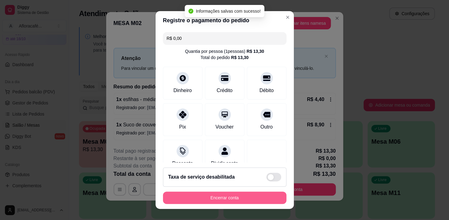
click at [221, 200] on button "Encerrar conta" at bounding box center [225, 197] width 124 height 12
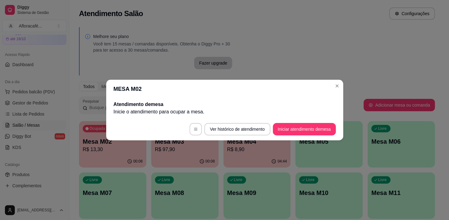
scroll to position [0, 0]
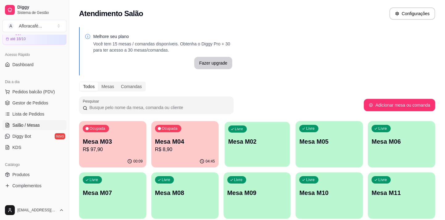
click at [262, 142] on p "Mesa M02" at bounding box center [257, 141] width 58 height 8
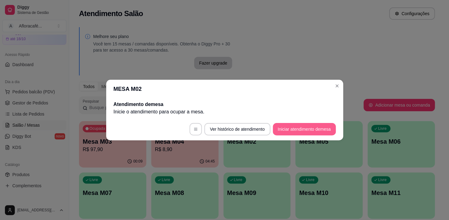
click at [293, 130] on button "Iniciar atendimento de mesa" at bounding box center [304, 129] width 63 height 12
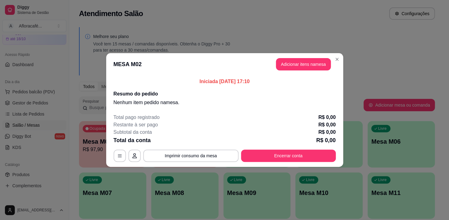
click at [292, 63] on header "MESA M02 Adicionar itens na mesa" at bounding box center [224, 64] width 237 height 22
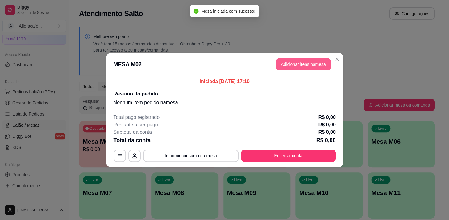
click at [290, 65] on button "Adicionar itens na mesa" at bounding box center [303, 64] width 55 height 12
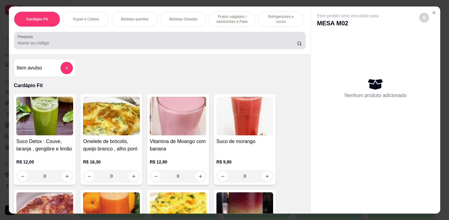
click at [227, 39] on div at bounding box center [160, 40] width 284 height 12
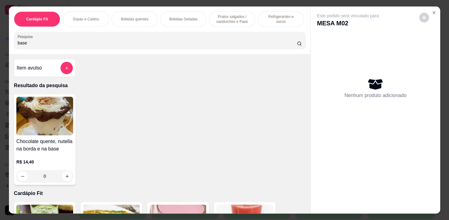
type input "base"
click at [65, 180] on div "0" at bounding box center [44, 176] width 57 height 12
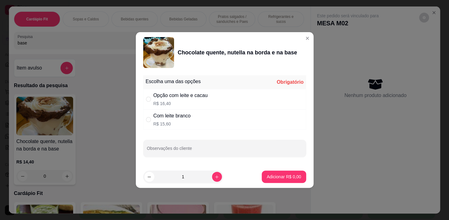
click at [182, 107] on div "Opção com leite e cacau R$ 16,40" at bounding box center [224, 99] width 163 height 20
radio input "true"
click at [283, 176] on p "Adicionar R$ 16,40" at bounding box center [282, 177] width 37 height 6
type input "1"
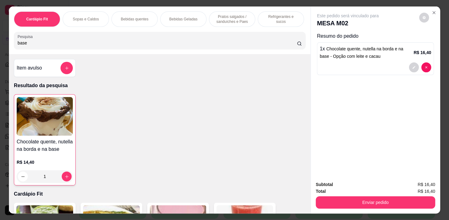
click at [124, 17] on p "Bebidas quentes" at bounding box center [134, 19] width 27 height 5
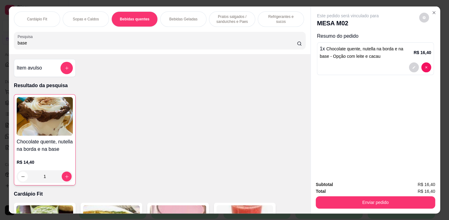
scroll to position [15, 0]
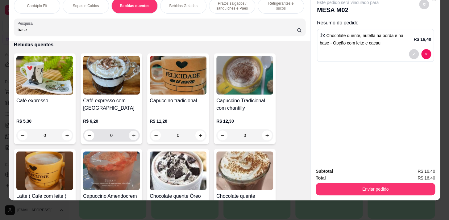
click at [129, 135] on button "increase-product-quantity" at bounding box center [134, 136] width 10 height 10
type input "1"
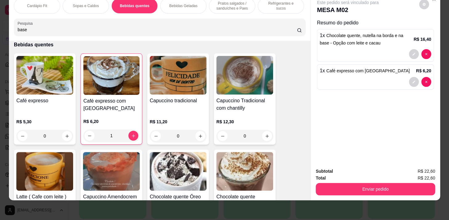
click at [228, 3] on p "Pratos salgados / sanduíches e Paes" at bounding box center [232, 6] width 36 height 10
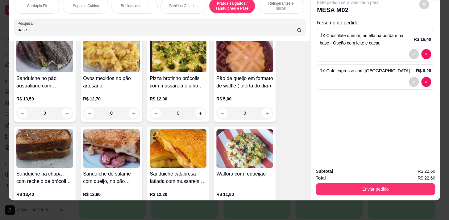
scroll to position [2533, 0]
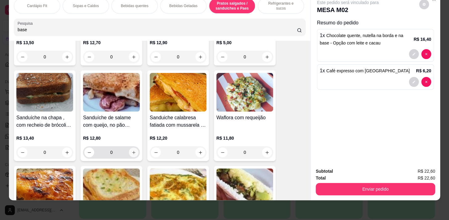
click at [132, 151] on icon "increase-product-quantity" at bounding box center [134, 152] width 5 height 5
type input "1"
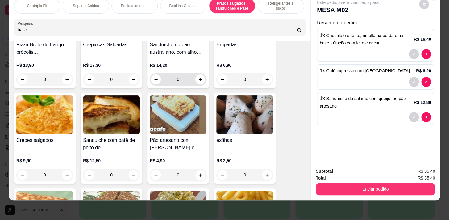
scroll to position [2140, 0]
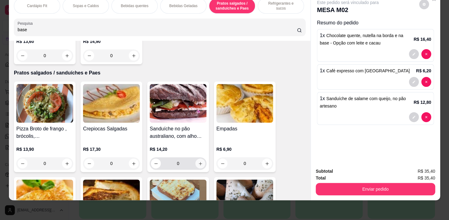
click at [198, 159] on button "increase-product-quantity" at bounding box center [200, 163] width 10 height 10
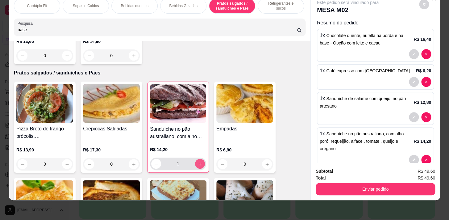
type input "1"
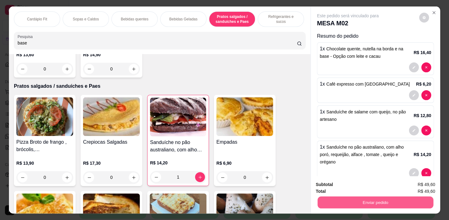
click at [358, 204] on button "Enviar pedido" at bounding box center [376, 202] width 116 height 12
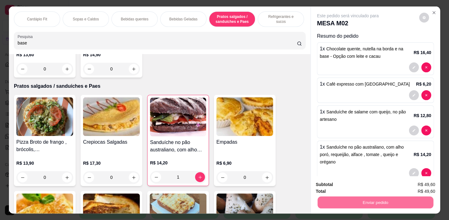
click at [413, 185] on button "Enviar pedido" at bounding box center [419, 184] width 34 height 11
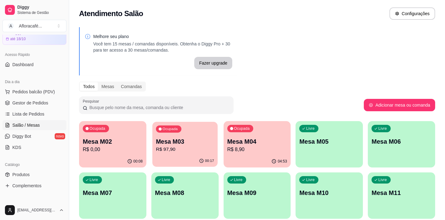
click at [189, 139] on p "Mesa M03" at bounding box center [185, 141] width 58 height 8
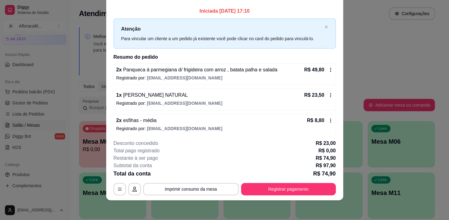
scroll to position [28, 0]
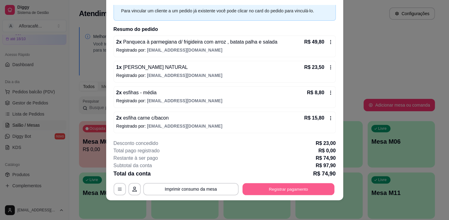
click at [286, 193] on button "Registrar pagamento" at bounding box center [288, 189] width 92 height 12
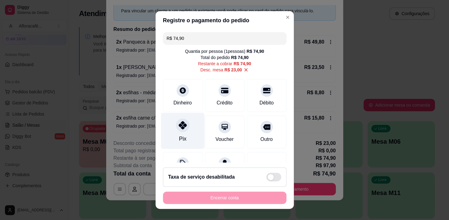
click at [183, 123] on icon at bounding box center [182, 125] width 8 height 8
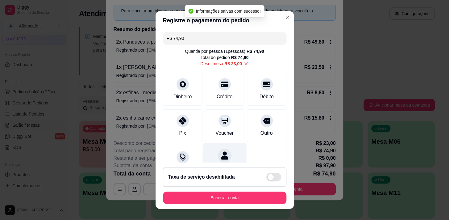
type input "R$ 0,00"
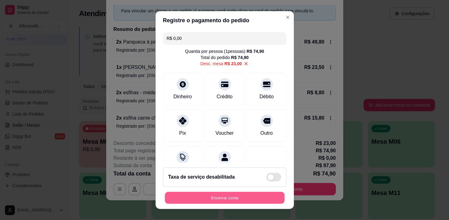
click at [251, 192] on button "Encerrar conta" at bounding box center [225, 198] width 120 height 12
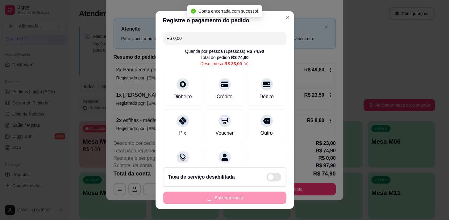
scroll to position [0, 0]
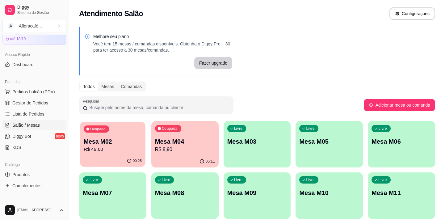
click at [131, 152] on p "R$ 49,60" at bounding box center [113, 149] width 58 height 7
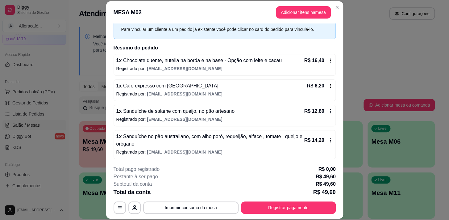
scroll to position [28, 0]
click at [313, 209] on button "Registrar pagamento" at bounding box center [288, 207] width 95 height 12
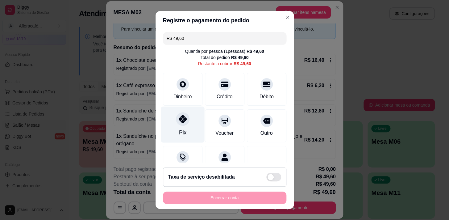
click at [169, 119] on div "Pix" at bounding box center [183, 124] width 44 height 36
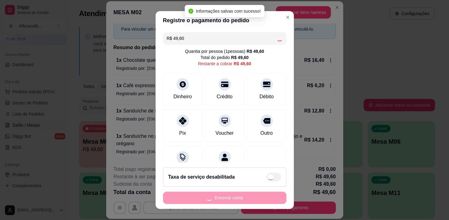
type input "R$ 0,00"
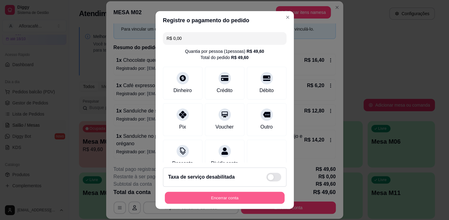
click at [270, 197] on button "Encerrar conta" at bounding box center [225, 198] width 120 height 12
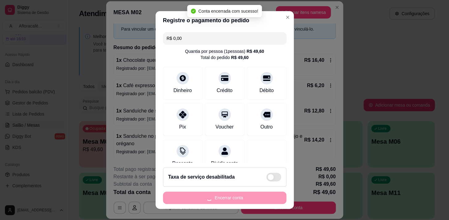
scroll to position [0, 0]
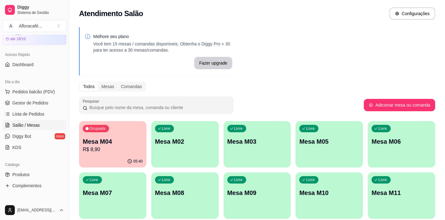
click at [145, 138] on div "Ocupada Mesa M04 R$ 8,90 05:40 Livre Mesa M02 Livre Mesa M03 Livre Mesa M05 Liv…" at bounding box center [257, 195] width 356 height 149
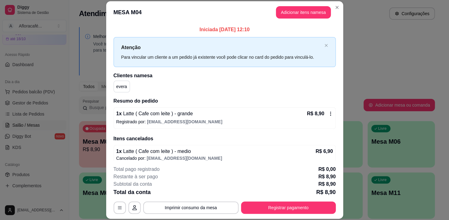
scroll to position [6, 0]
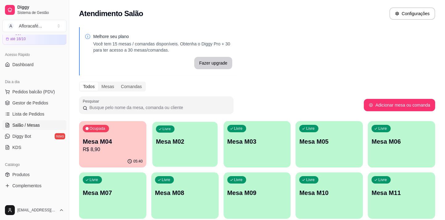
click at [180, 158] on div "Livre Mesa M02" at bounding box center [184, 141] width 65 height 38
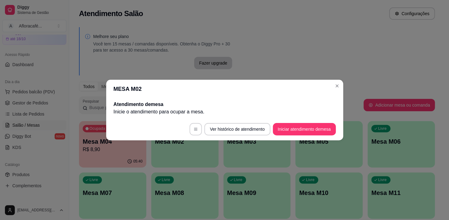
drag, startPoint x: 192, startPoint y: 87, endPoint x: 189, endPoint y: 91, distance: 4.6
click at [191, 87] on header "MESA M02" at bounding box center [224, 89] width 237 height 19
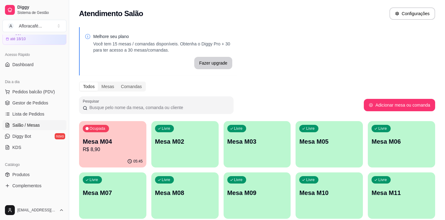
click at [178, 132] on div "Livre Mesa M02" at bounding box center [184, 140] width 67 height 39
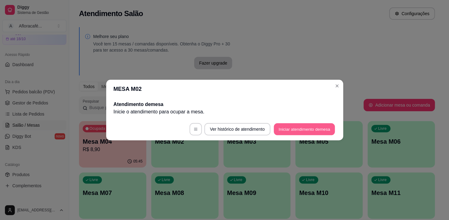
click at [324, 128] on button "Iniciar atendimento de mesa" at bounding box center [304, 129] width 61 height 12
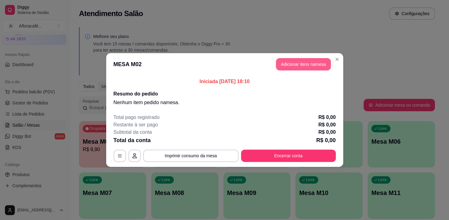
click at [295, 61] on button "Adicionar itens na mesa" at bounding box center [303, 64] width 55 height 12
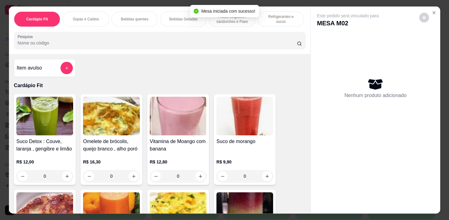
click at [241, 19] on p "Pratos salgados / sanduíches e Paes" at bounding box center [232, 19] width 36 height 10
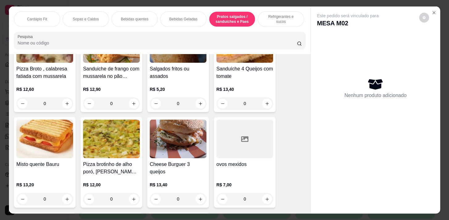
scroll to position [2620, 0]
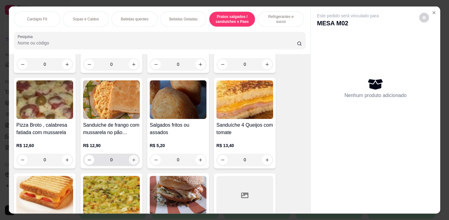
click at [132, 160] on icon "increase-product-quantity" at bounding box center [134, 159] width 5 height 5
type input "1"
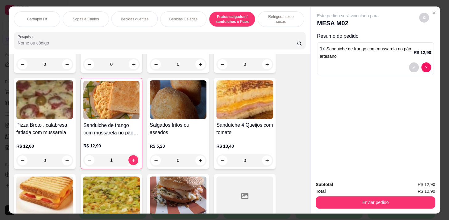
click at [121, 17] on p "Bebidas quentes" at bounding box center [134, 19] width 27 height 5
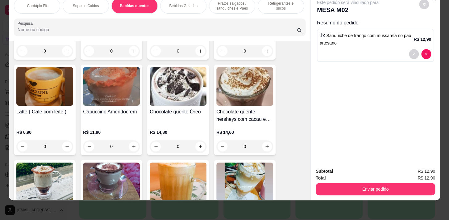
scroll to position [698, 0]
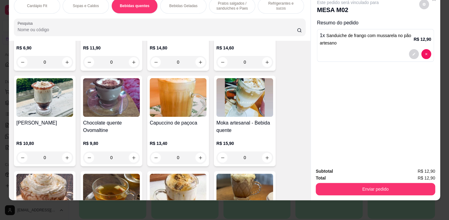
click at [128, 157] on div "0" at bounding box center [111, 157] width 57 height 12
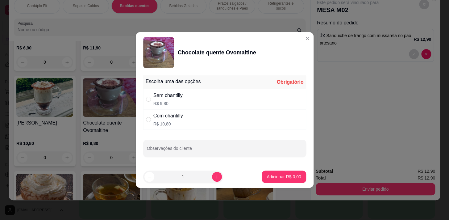
click at [182, 116] on div "Com chantilly" at bounding box center [168, 115] width 30 height 7
radio input "true"
click at [190, 90] on div "Sem chantilly R$ 9,80" at bounding box center [224, 99] width 163 height 20
radio input "true"
radio input "false"
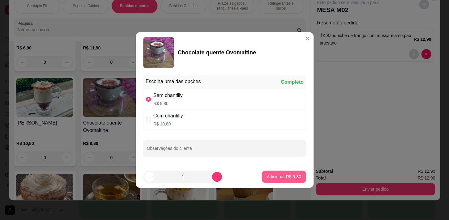
click at [270, 179] on p "Adicionar R$ 9,80" at bounding box center [284, 177] width 34 height 6
type input "1"
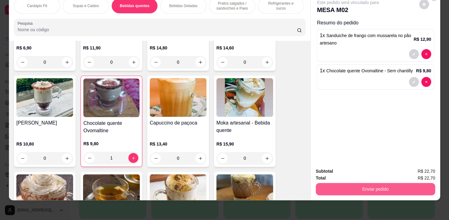
click at [392, 184] on button "Enviar pedido" at bounding box center [376, 189] width 120 height 12
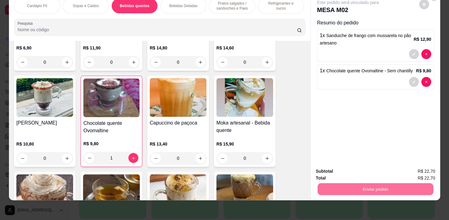
click at [387, 169] on button "Registrar cliente" at bounding box center [378, 169] width 40 height 11
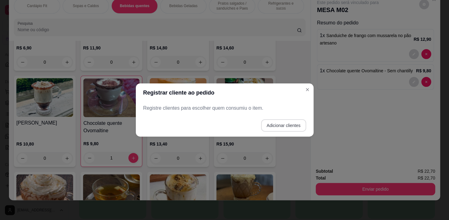
click at [292, 123] on button "Adicionar clientes" at bounding box center [283, 125] width 45 height 12
click at [284, 106] on div at bounding box center [225, 108] width 156 height 12
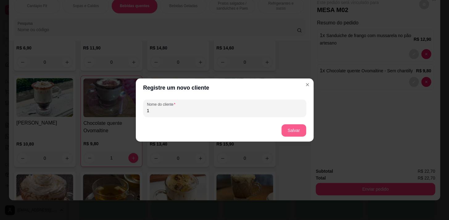
type input "1"
click at [299, 127] on button "Salvar" at bounding box center [294, 130] width 25 height 12
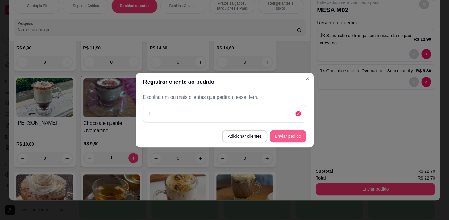
click at [296, 141] on button "Enviar pedido" at bounding box center [288, 136] width 36 height 12
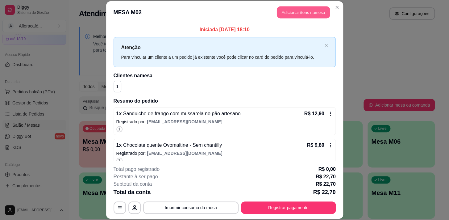
click at [303, 13] on button "Adicionar itens na mesa" at bounding box center [303, 12] width 53 height 12
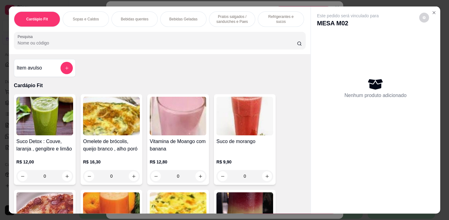
click at [245, 11] on div "Pratos salgados / sanduíches e Paes" at bounding box center [232, 18] width 46 height 15
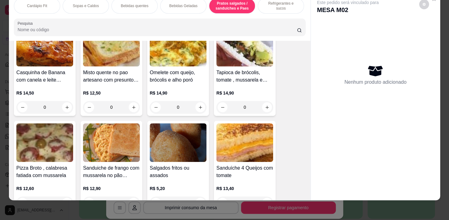
scroll to position [2648, 0]
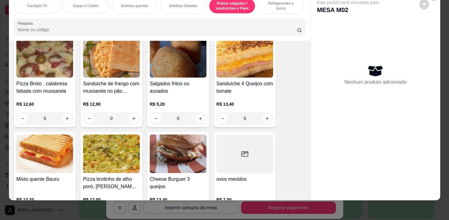
click at [139, 120] on div "Sanduiche de frango com mussarela no pão artesano R$ 12,90 0" at bounding box center [112, 81] width 62 height 90
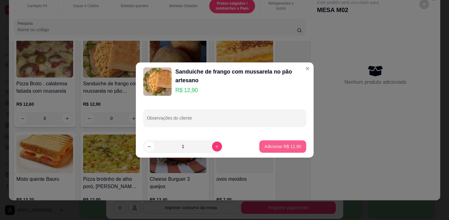
click at [270, 145] on p "Adicionar R$ 12,90" at bounding box center [282, 146] width 37 height 6
type input "1"
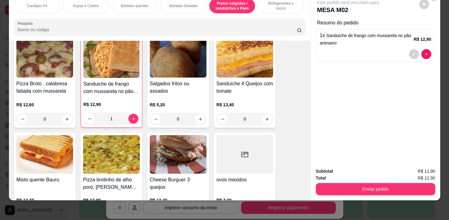
click at [136, 6] on div "Bebidas quentes" at bounding box center [134, 5] width 46 height 15
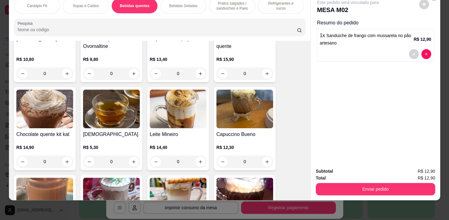
scroll to position [838, 0]
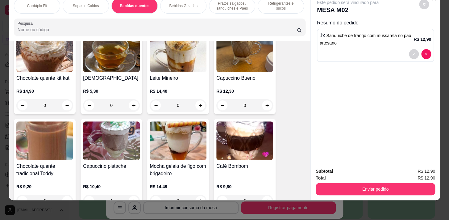
click at [68, 108] on div "0" at bounding box center [44, 105] width 57 height 12
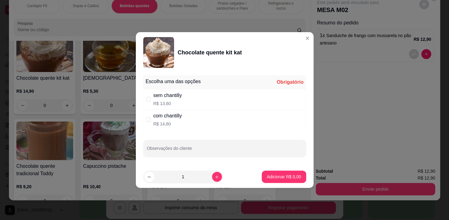
click at [199, 95] on div "sem chantilly R$ 13,60" at bounding box center [224, 99] width 163 height 20
radio input "true"
click at [275, 174] on button "Adicionar R$ 13,60" at bounding box center [282, 176] width 47 height 12
type input "1"
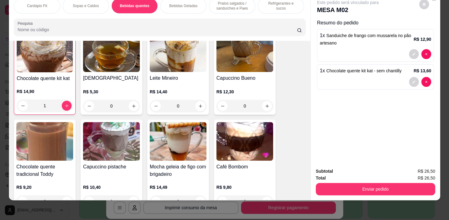
scroll to position [838, 0]
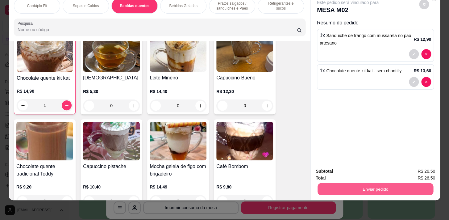
click at [398, 183] on button "Enviar pedido" at bounding box center [376, 189] width 116 height 12
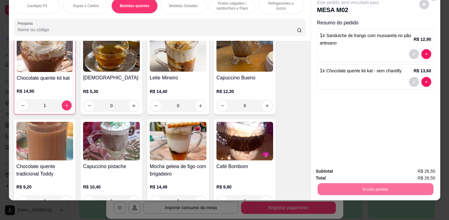
click at [396, 170] on button "Registrar cliente" at bounding box center [378, 170] width 41 height 12
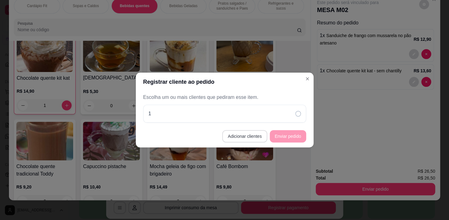
click at [247, 136] on button "Adicionar clientes" at bounding box center [244, 136] width 45 height 12
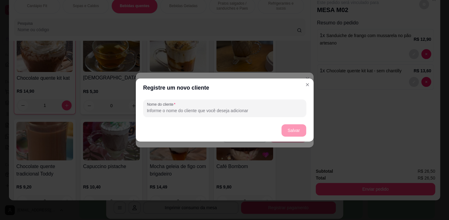
click at [242, 117] on div "Nome do cliente" at bounding box center [225, 108] width 178 height 22
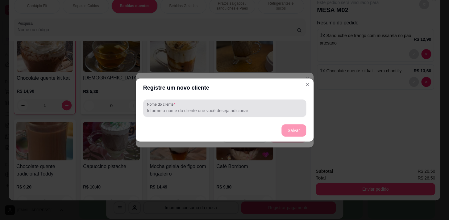
click at [257, 112] on input "Nome do cliente" at bounding box center [225, 110] width 156 height 6
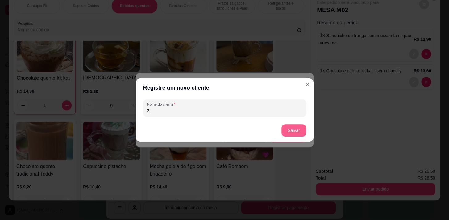
type input "2"
click at [291, 134] on button "Salvar" at bounding box center [294, 130] width 24 height 12
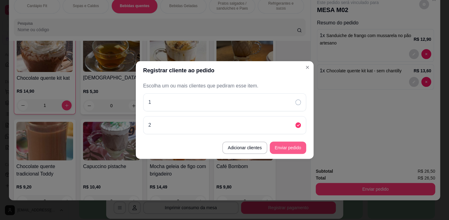
click at [292, 147] on button "Enviar pedido" at bounding box center [288, 147] width 36 height 12
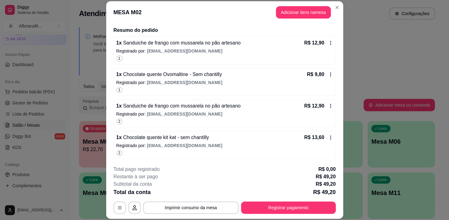
scroll to position [19, 0]
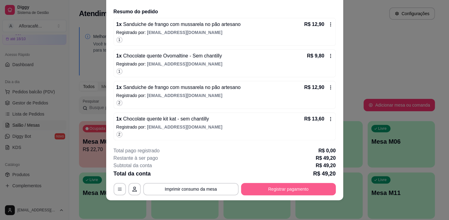
click at [275, 191] on button "Registrar pagamento" at bounding box center [288, 189] width 95 height 12
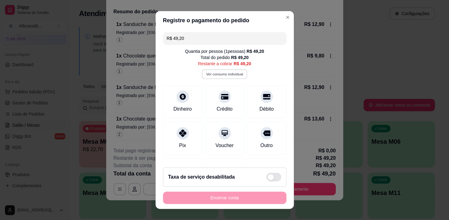
click at [237, 72] on button "Ver consumo individual" at bounding box center [224, 74] width 45 height 10
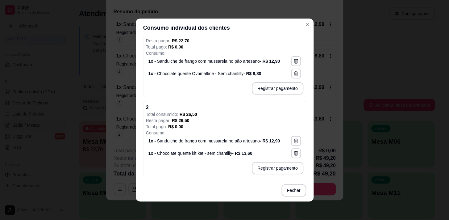
scroll to position [7, 0]
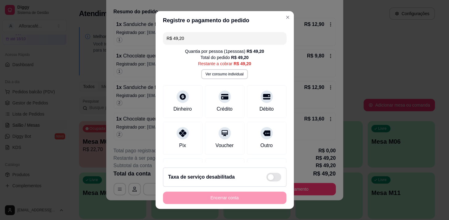
click at [244, 32] on input "R$ 49,20" at bounding box center [225, 38] width 116 height 12
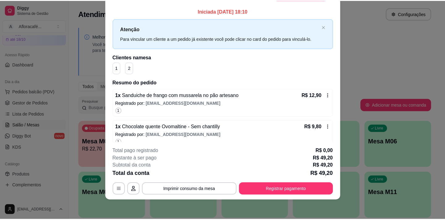
scroll to position [0, 0]
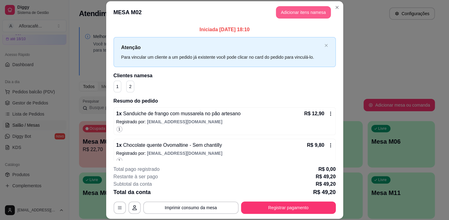
click at [313, 12] on button "Adicionar itens na mesa" at bounding box center [303, 12] width 55 height 12
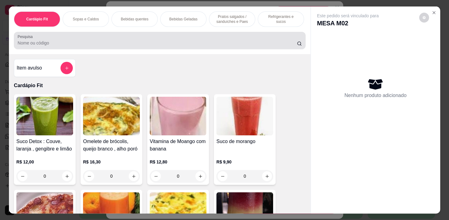
click at [231, 38] on div at bounding box center [160, 40] width 284 height 12
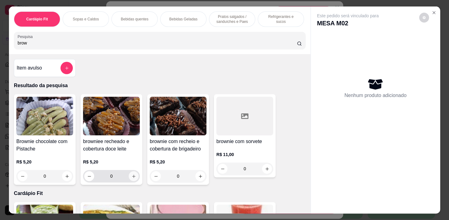
type input "brow"
click at [132, 176] on icon "increase-product-quantity" at bounding box center [134, 176] width 5 height 5
click at [134, 177] on button "increase-product-quantity" at bounding box center [134, 176] width 10 height 10
type input "3"
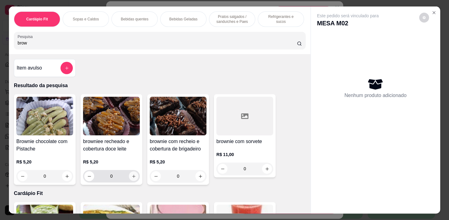
type input "3"
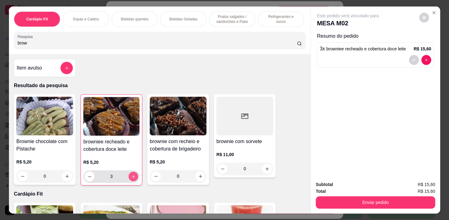
click at [133, 177] on icon "increase-product-quantity" at bounding box center [133, 176] width 5 height 5
type input "4"
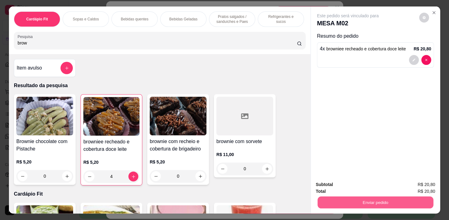
click at [351, 202] on button "Enviar pedido" at bounding box center [376, 202] width 116 height 12
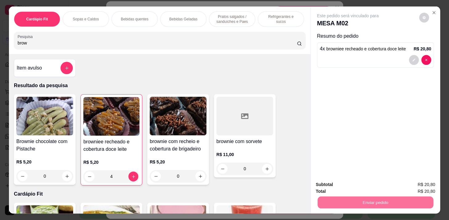
click at [410, 183] on button "Enviar pedido" at bounding box center [419, 184] width 34 height 11
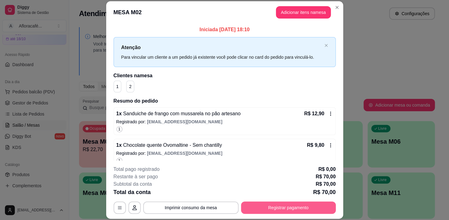
click at [284, 208] on button "Registrar pagamento" at bounding box center [288, 207] width 95 height 12
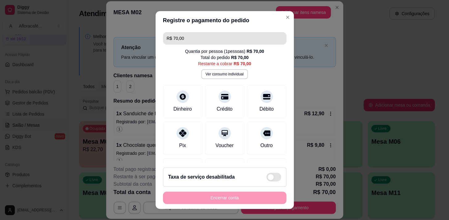
click at [226, 36] on input "R$ 70,00" at bounding box center [225, 38] width 116 height 12
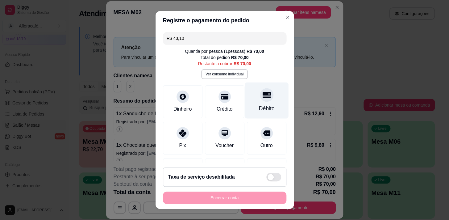
click at [253, 104] on div "Débito" at bounding box center [267, 100] width 44 height 36
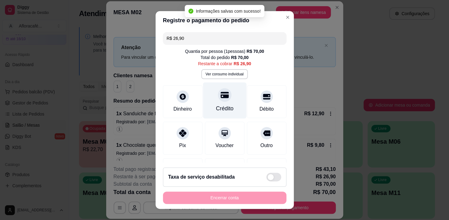
click at [223, 102] on div "Crédito" at bounding box center [225, 100] width 44 height 36
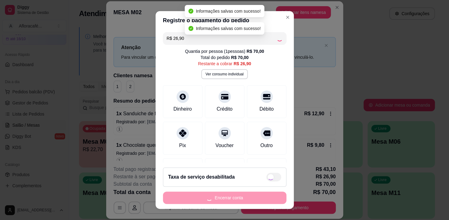
type input "R$ 0,00"
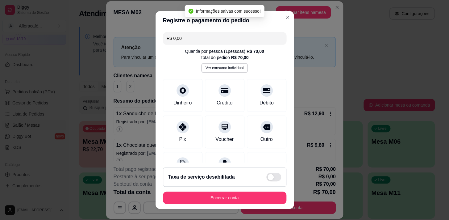
drag, startPoint x: 246, startPoint y: 182, endPoint x: 243, endPoint y: 187, distance: 6.8
click at [245, 183] on div "Taxa de serviço desabilitada" at bounding box center [225, 176] width 124 height 19
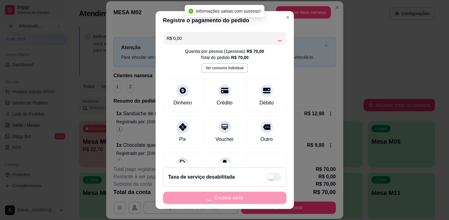
click at [240, 195] on div "Encerrar conta" at bounding box center [225, 197] width 124 height 12
checkbox input "true"
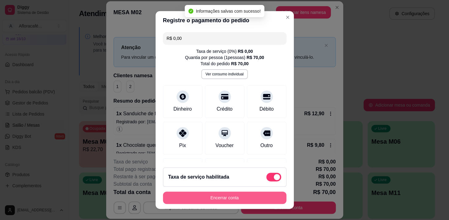
click at [240, 196] on button "Encerrar conta" at bounding box center [225, 197] width 124 height 12
